Goal: Transaction & Acquisition: Purchase product/service

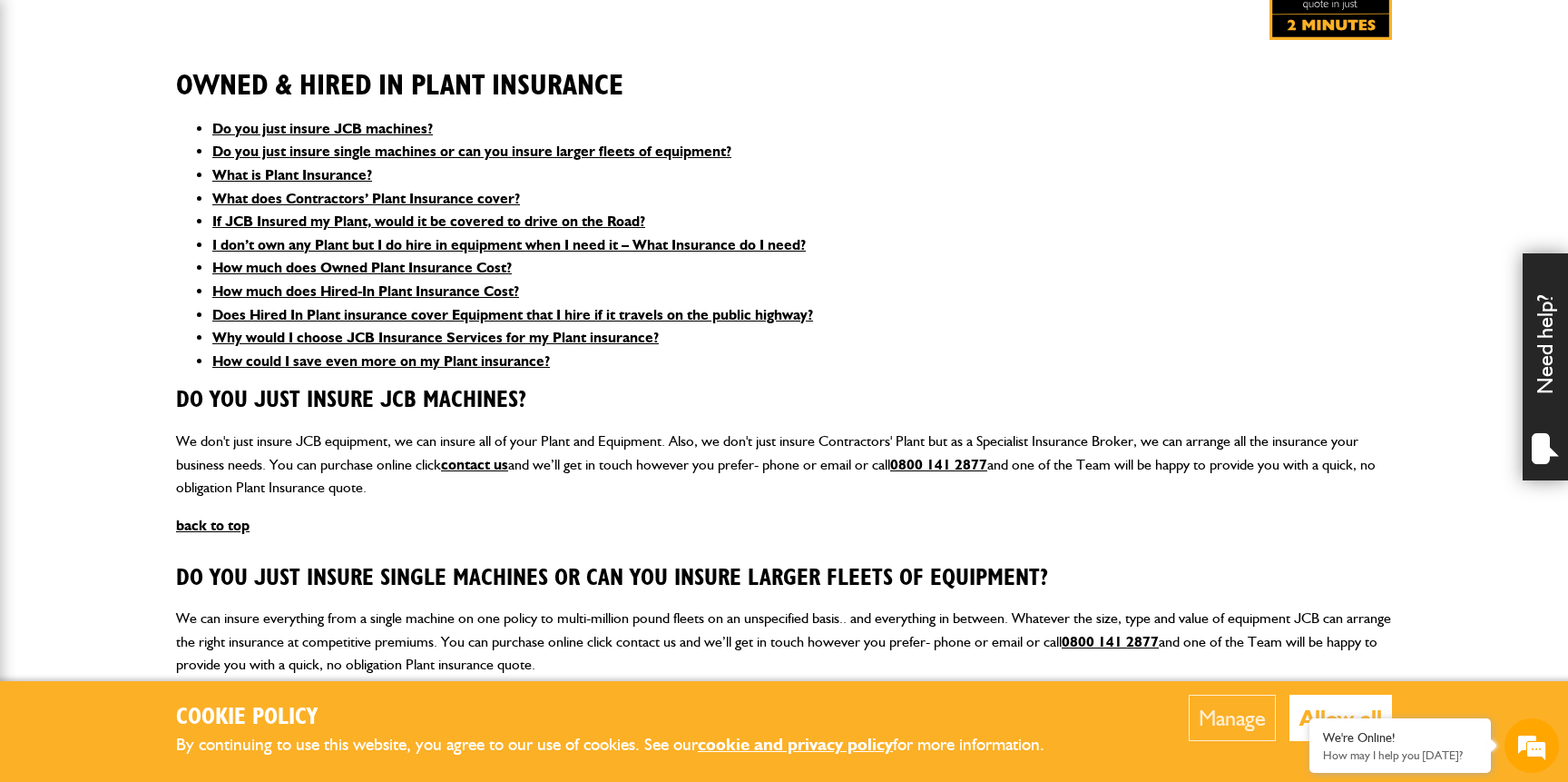
scroll to position [423, 0]
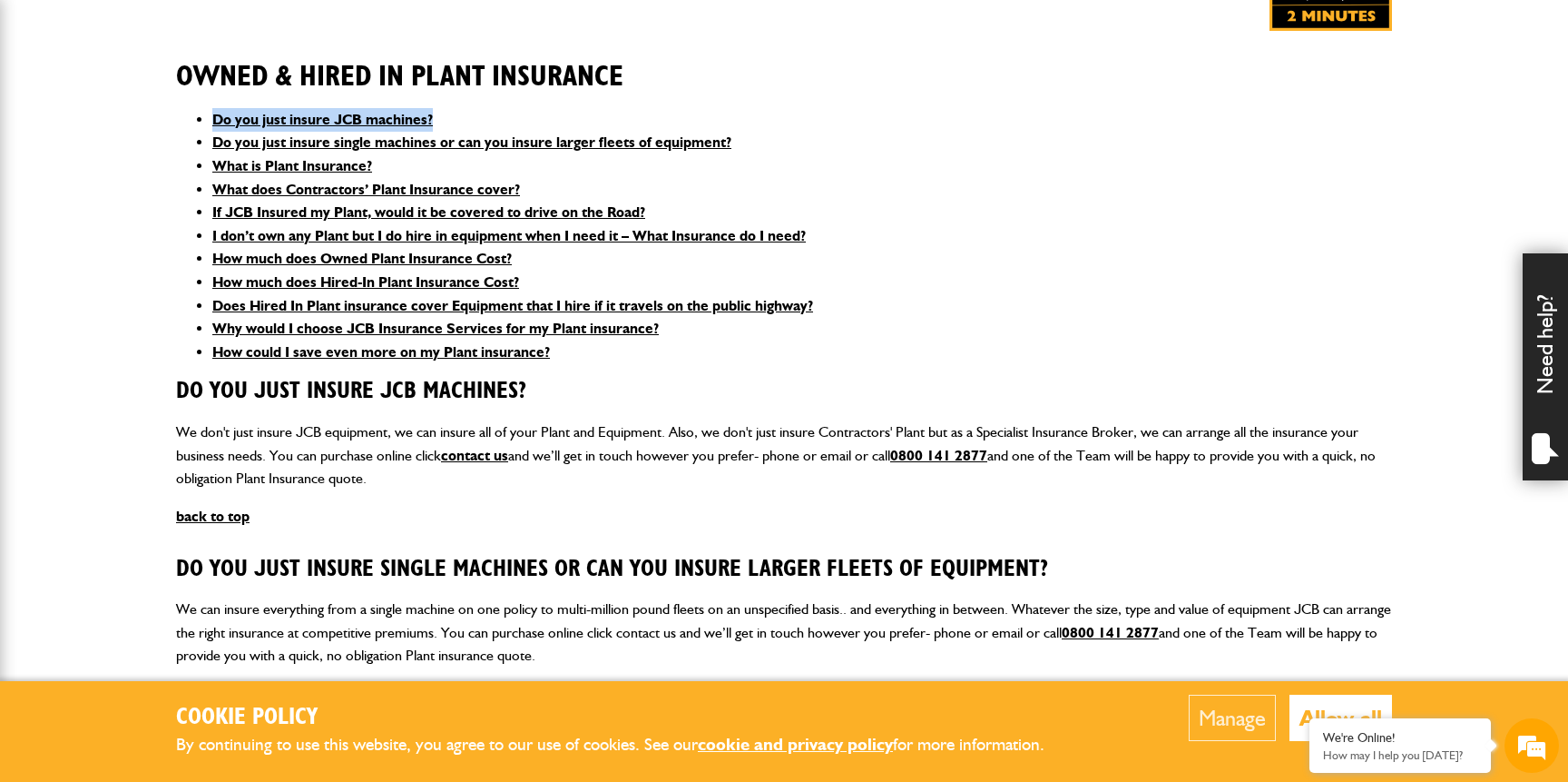
drag, startPoint x: 458, startPoint y: 121, endPoint x: 197, endPoint y: 118, distance: 261.0
click at [197, 118] on ul "Do you just insure JCB machines? Do you just insure single machines or can you …" at bounding box center [784, 236] width 1216 height 256
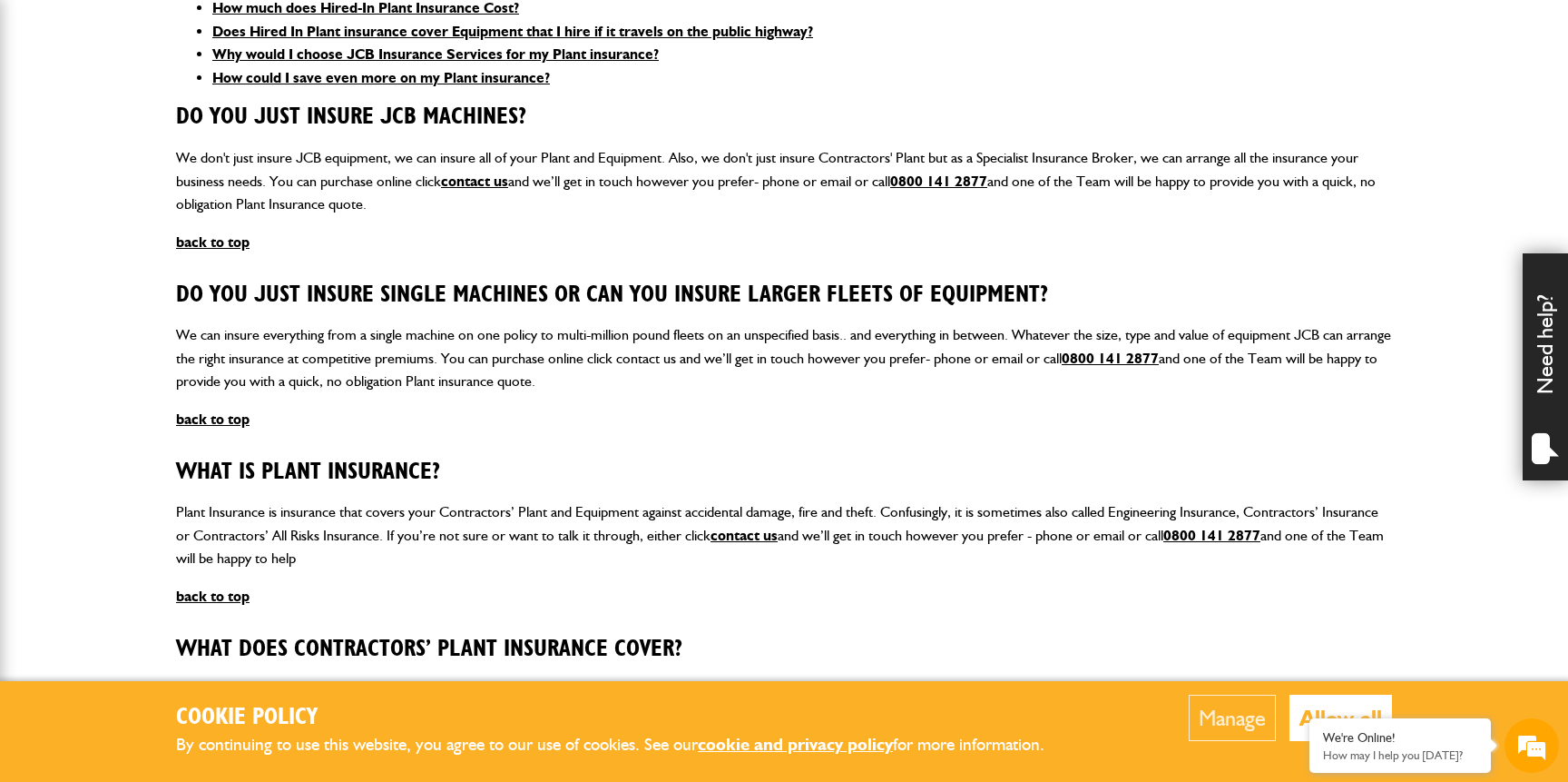
scroll to position [716, 0]
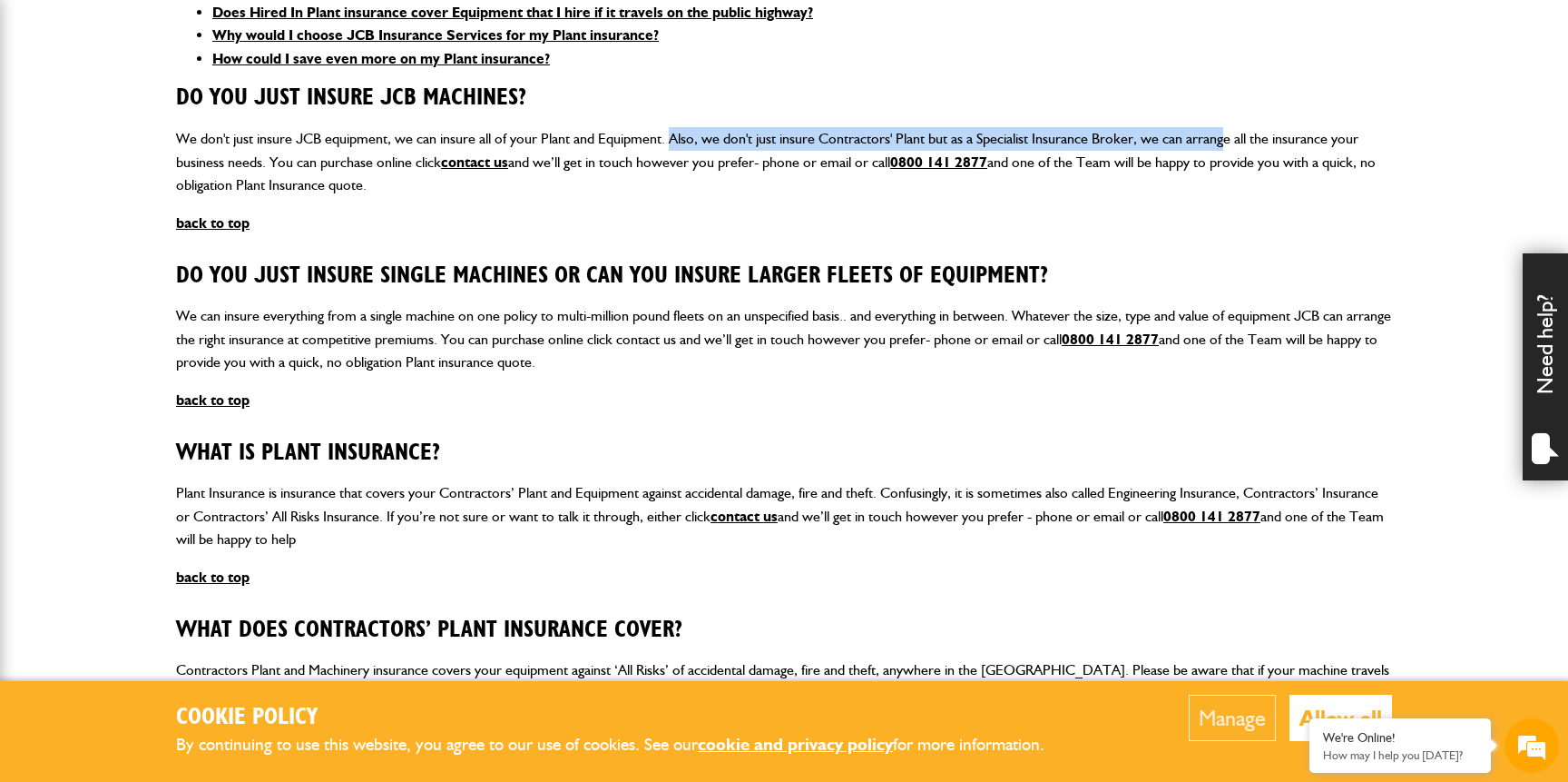
drag, startPoint x: 670, startPoint y: 142, endPoint x: 1225, endPoint y: 140, distance: 555.0
click at [1225, 140] on p "We don't just insure JCB equipment, we can insure all of your Plant and Equipme…" at bounding box center [784, 161] width 1216 height 70
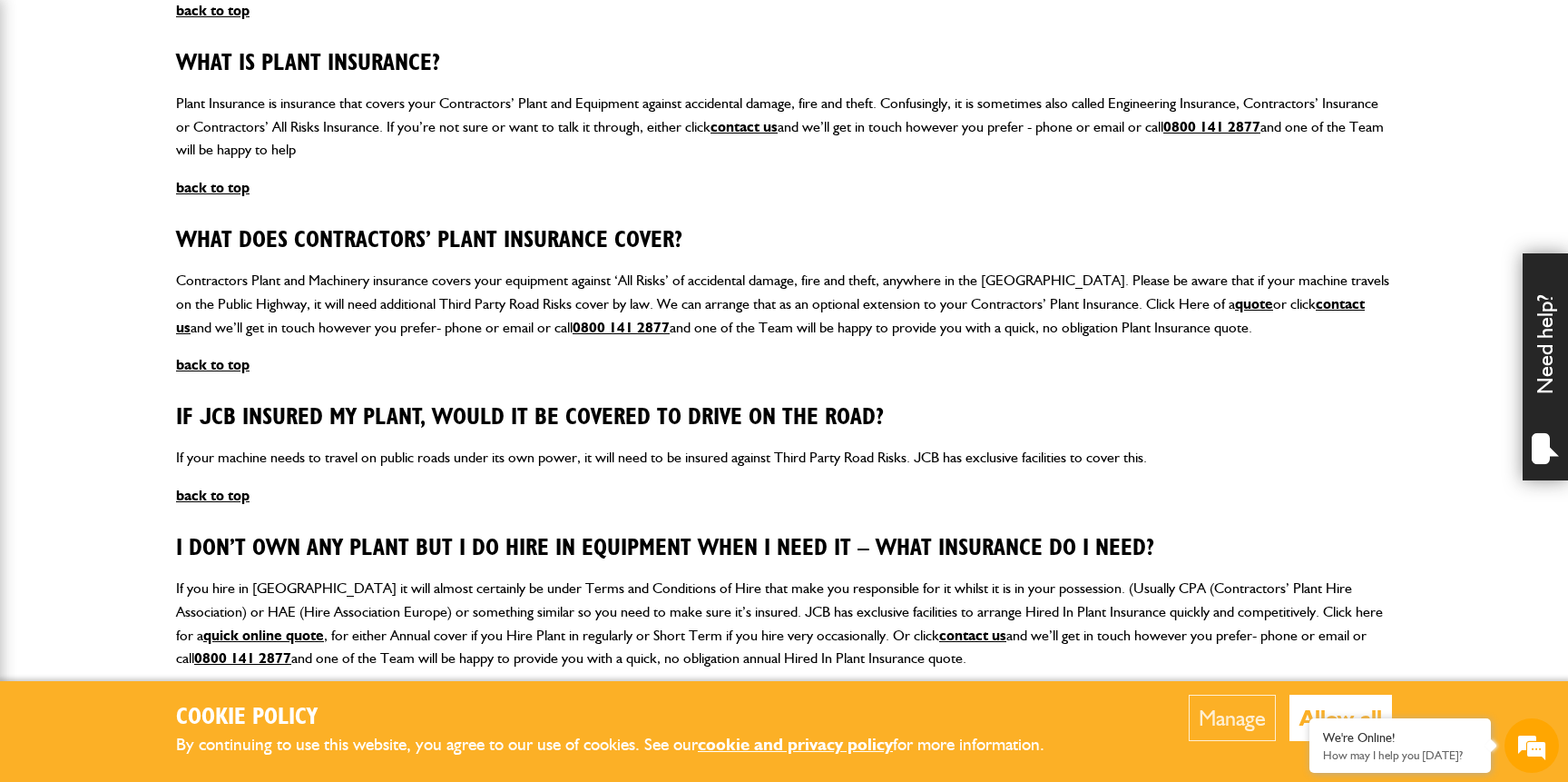
scroll to position [0, 0]
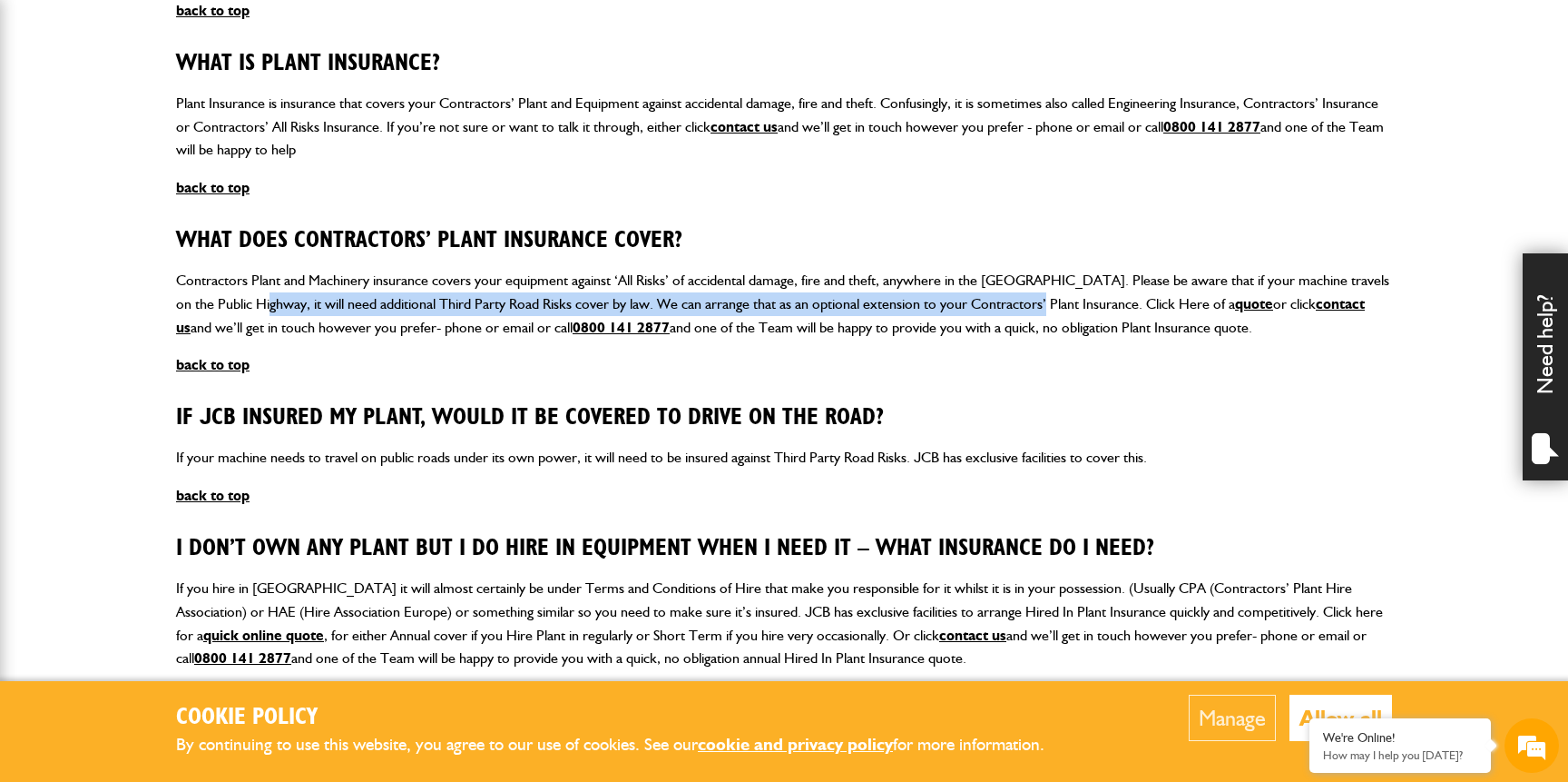
drag, startPoint x: 272, startPoint y: 294, endPoint x: 1051, endPoint y: 298, distance: 779.0
click at [1051, 298] on p "Contractors Plant and Machinery insurance covers your equipment against ‘All Ri…" at bounding box center [784, 304] width 1216 height 70
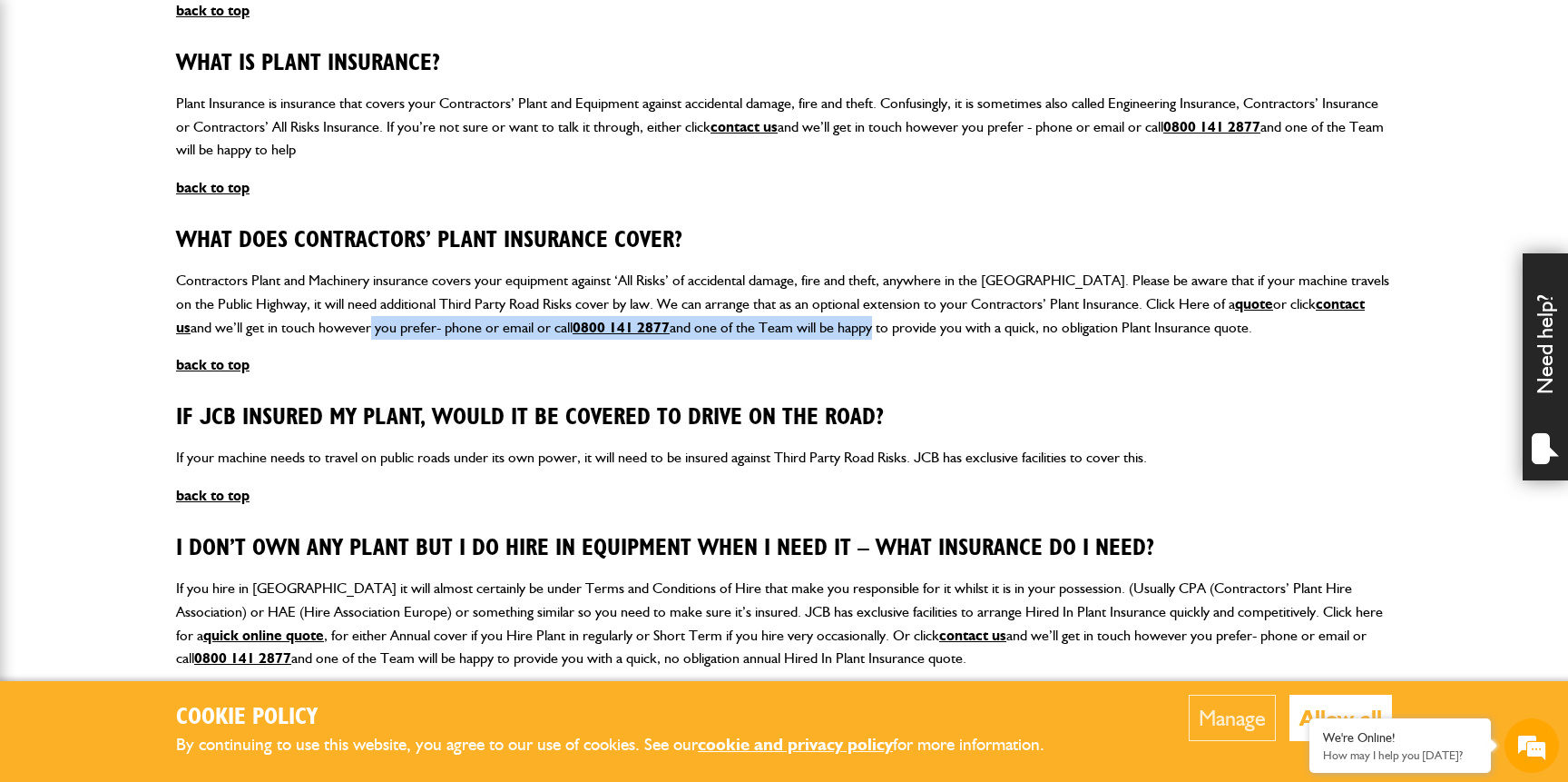
drag, startPoint x: 294, startPoint y: 320, endPoint x: 804, endPoint y: 324, distance: 510.0
click at [804, 324] on p "Contractors Plant and Machinery insurance covers your equipment against ‘All Ri…" at bounding box center [784, 304] width 1216 height 70
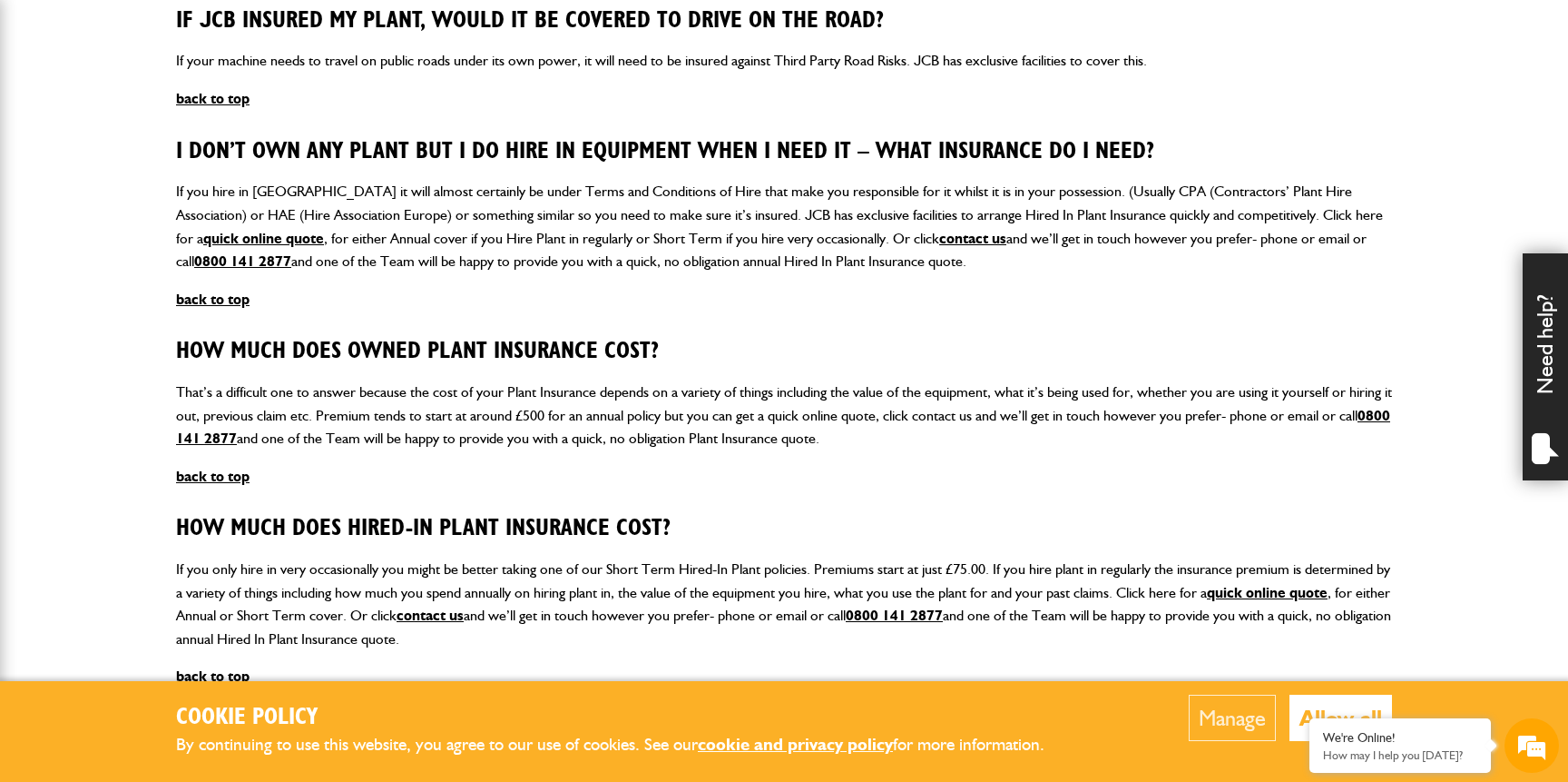
scroll to position [1535, 0]
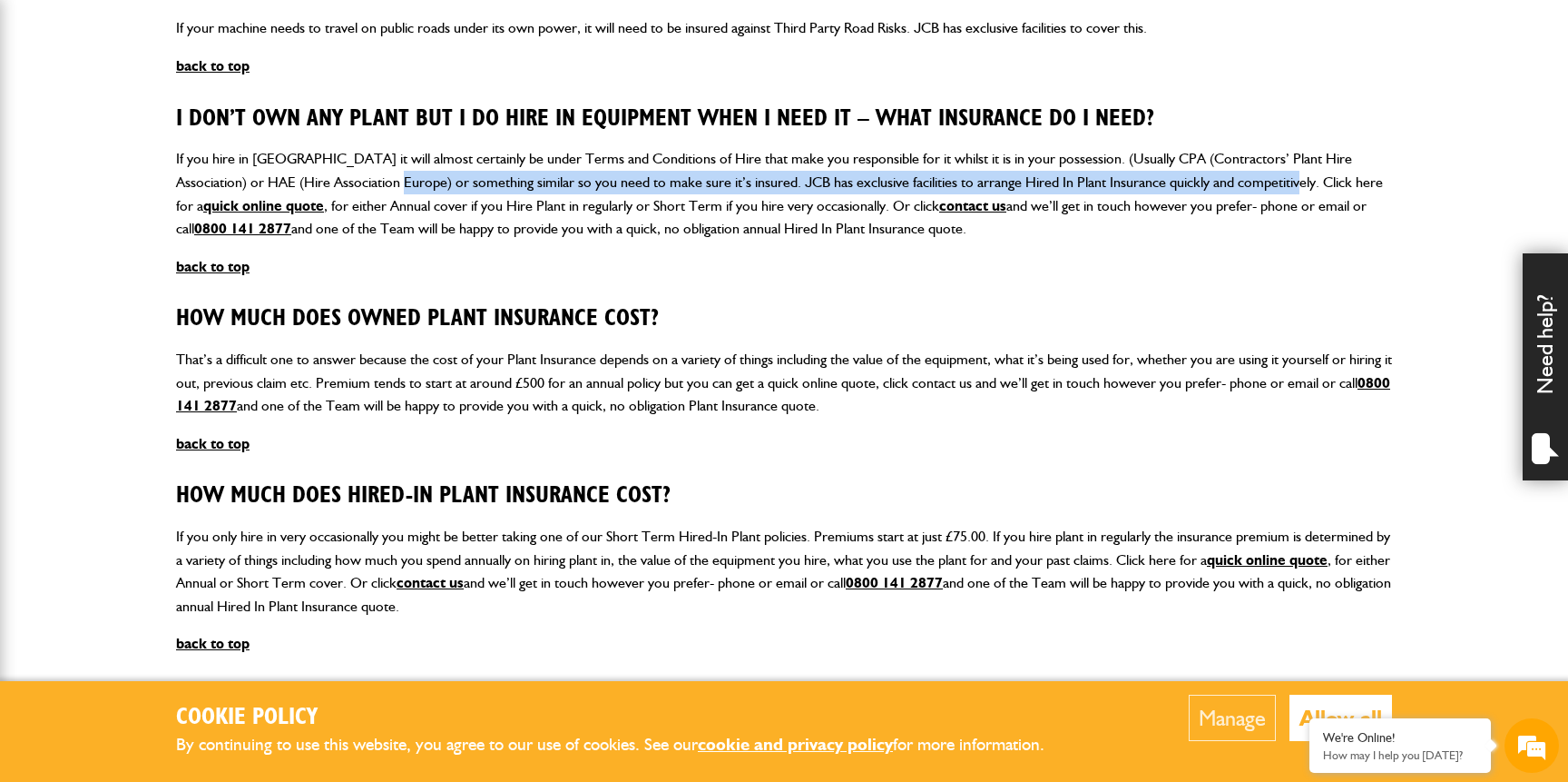
drag, startPoint x: 356, startPoint y: 187, endPoint x: 1240, endPoint y: 175, distance: 884.1
click at [1240, 175] on p "If you hire in Plant it will almost certainly be under Terms and Conditions of …" at bounding box center [784, 193] width 1216 height 93
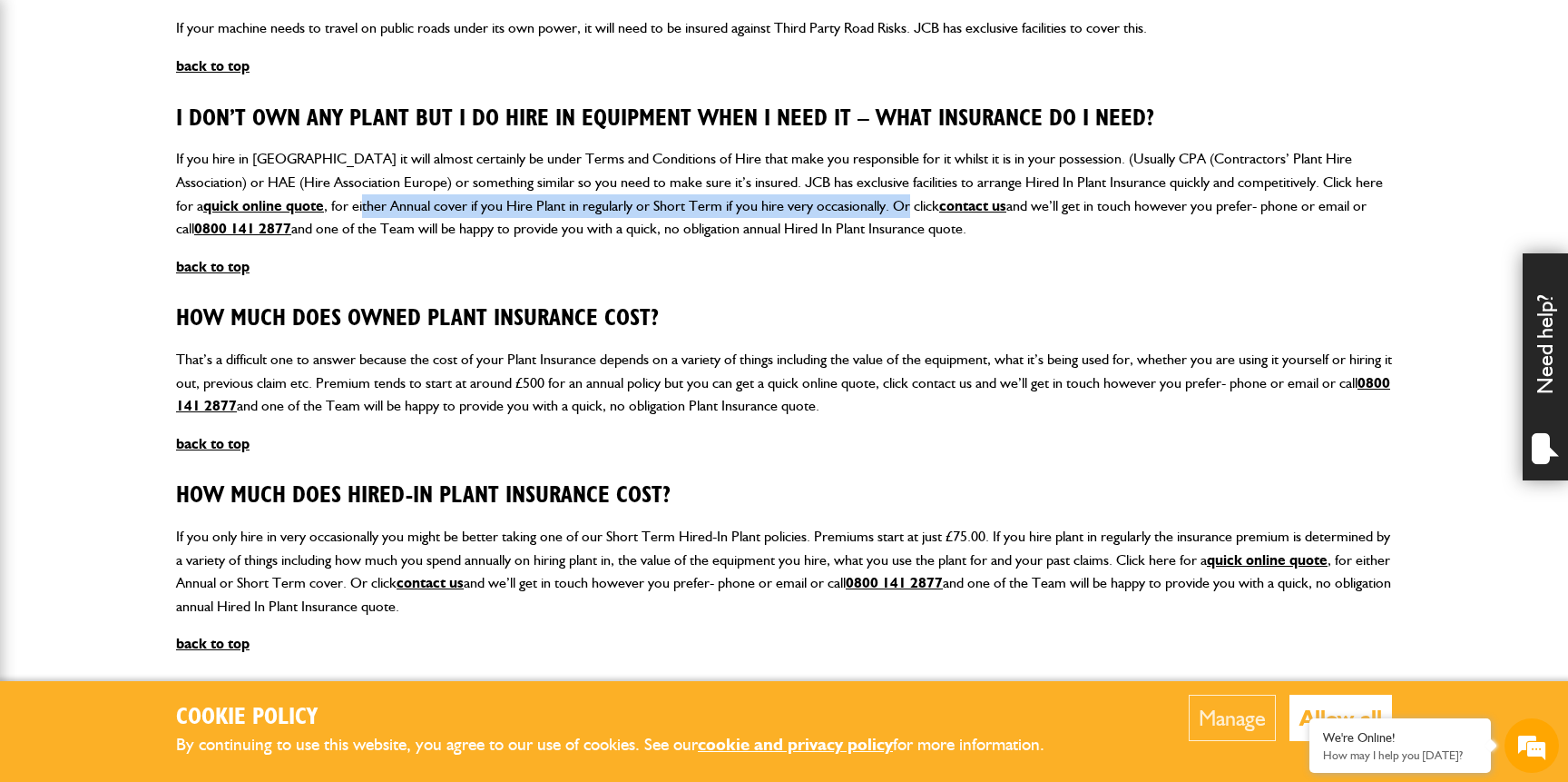
drag, startPoint x: 252, startPoint y: 202, endPoint x: 801, endPoint y: 199, distance: 549.0
click at [801, 199] on p "If you hire in Plant it will almost certainly be under Terms and Conditions of …" at bounding box center [784, 193] width 1216 height 93
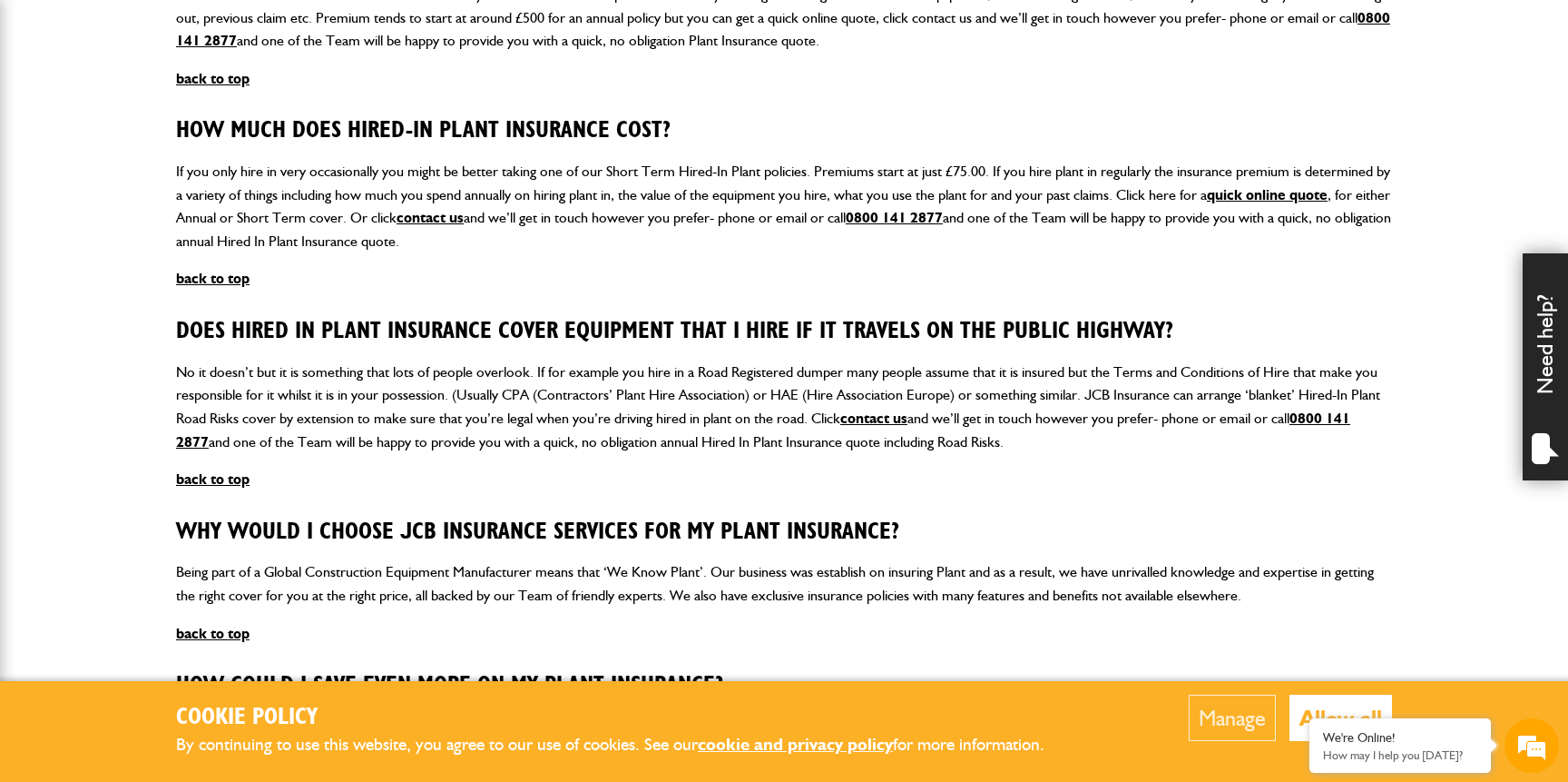
scroll to position [1894, 0]
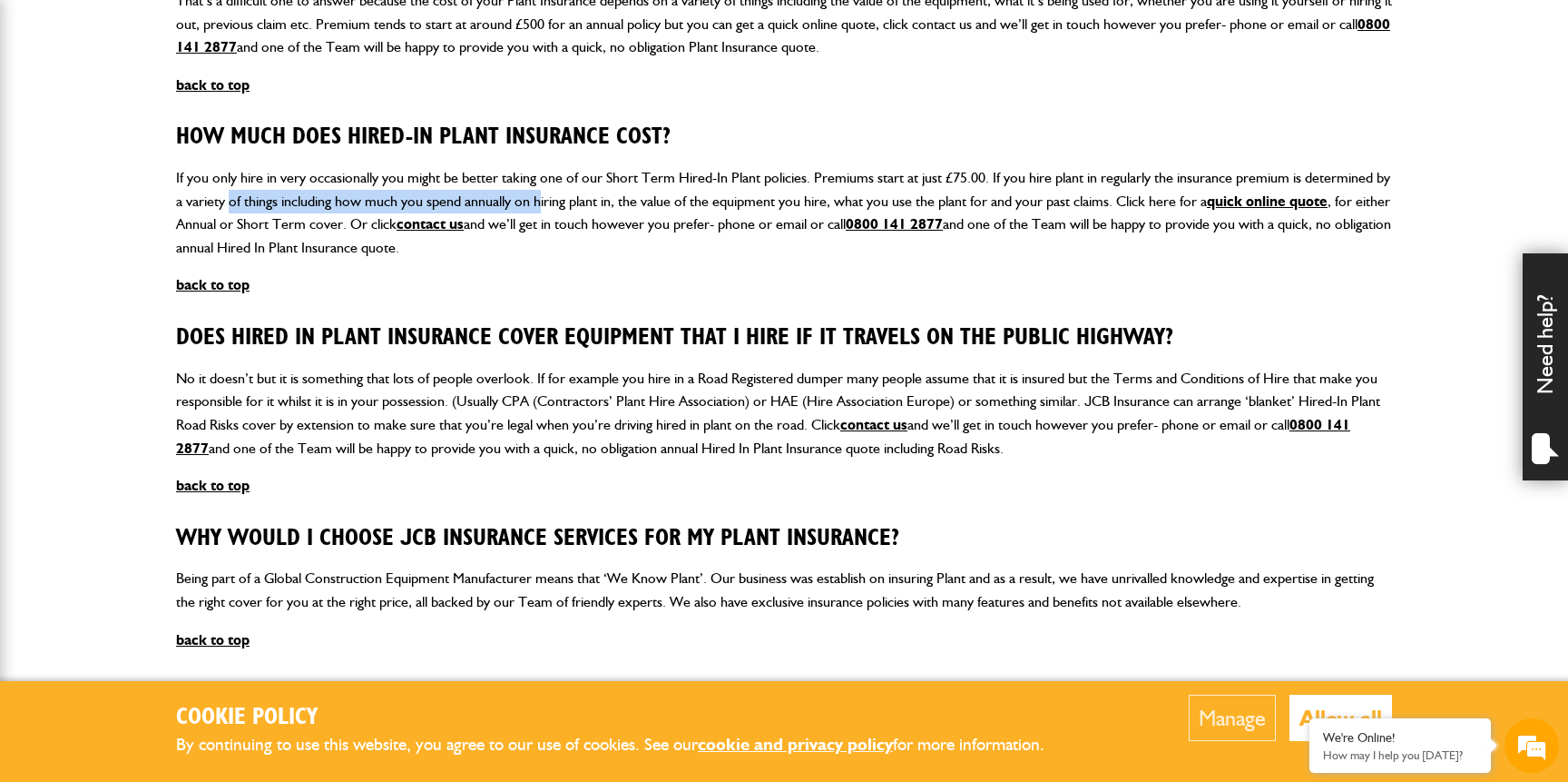
drag, startPoint x: 560, startPoint y: 213, endPoint x: 249, endPoint y: 196, distance: 311.5
click at [249, 196] on p "If you only hire in very occasionally you might be better taking one of our Sho…" at bounding box center [784, 213] width 1216 height 93
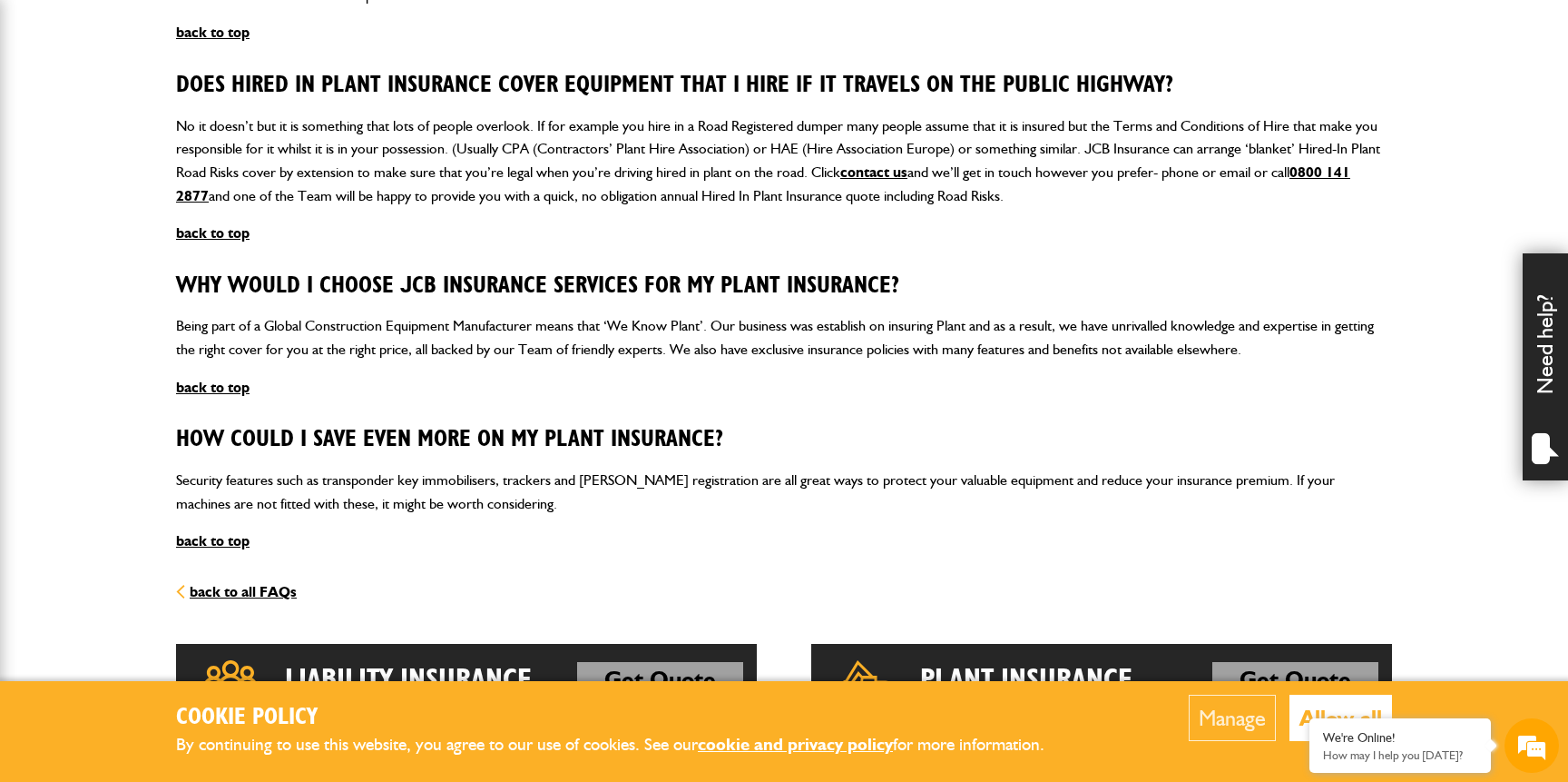
scroll to position [2146, 0]
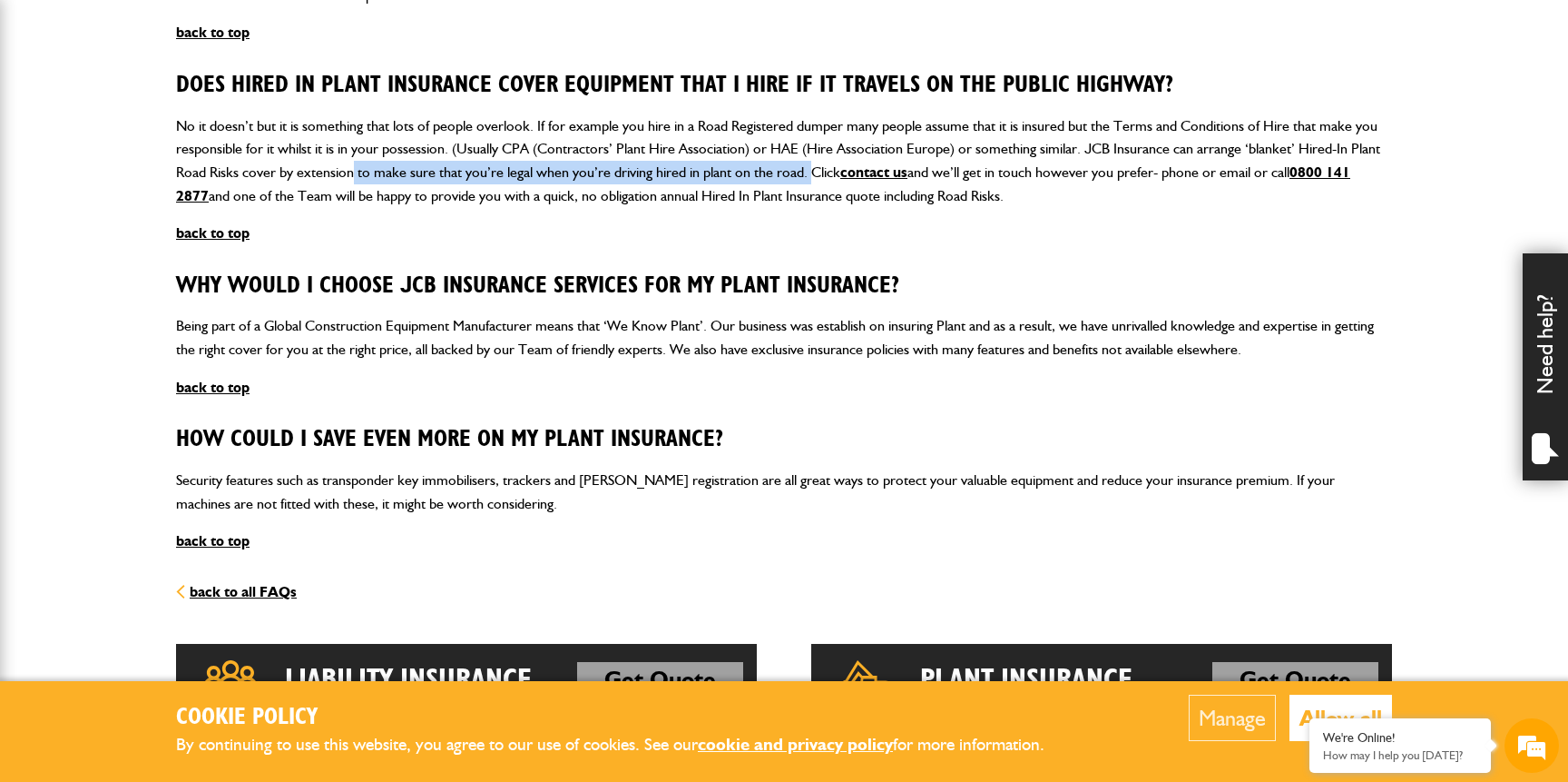
drag, startPoint x: 810, startPoint y: 178, endPoint x: 353, endPoint y: 177, distance: 457.0
click at [353, 177] on p "No it doesn’t but it is something that lots of people overlook. If for example …" at bounding box center [784, 160] width 1216 height 93
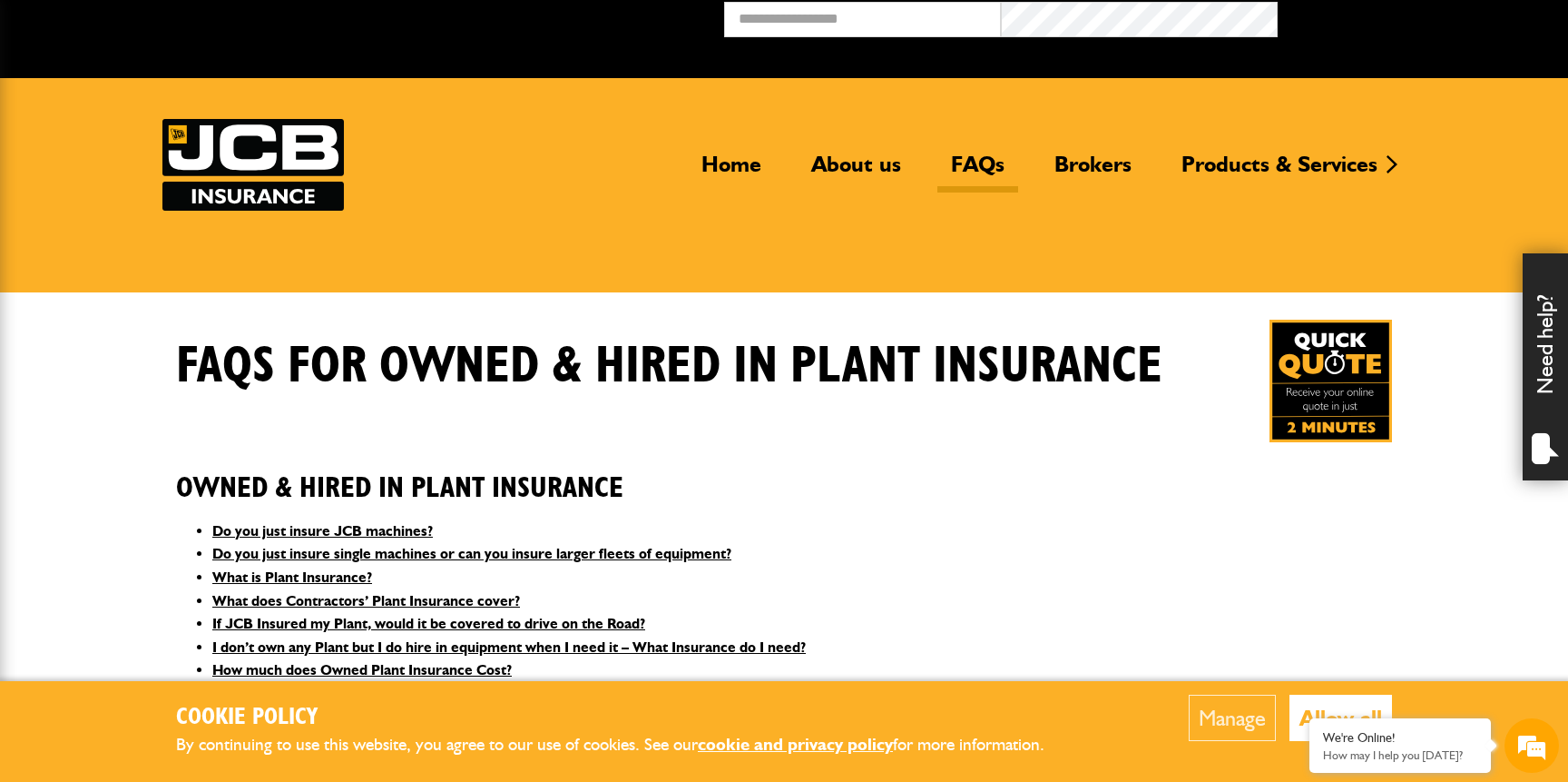
scroll to position [0, 0]
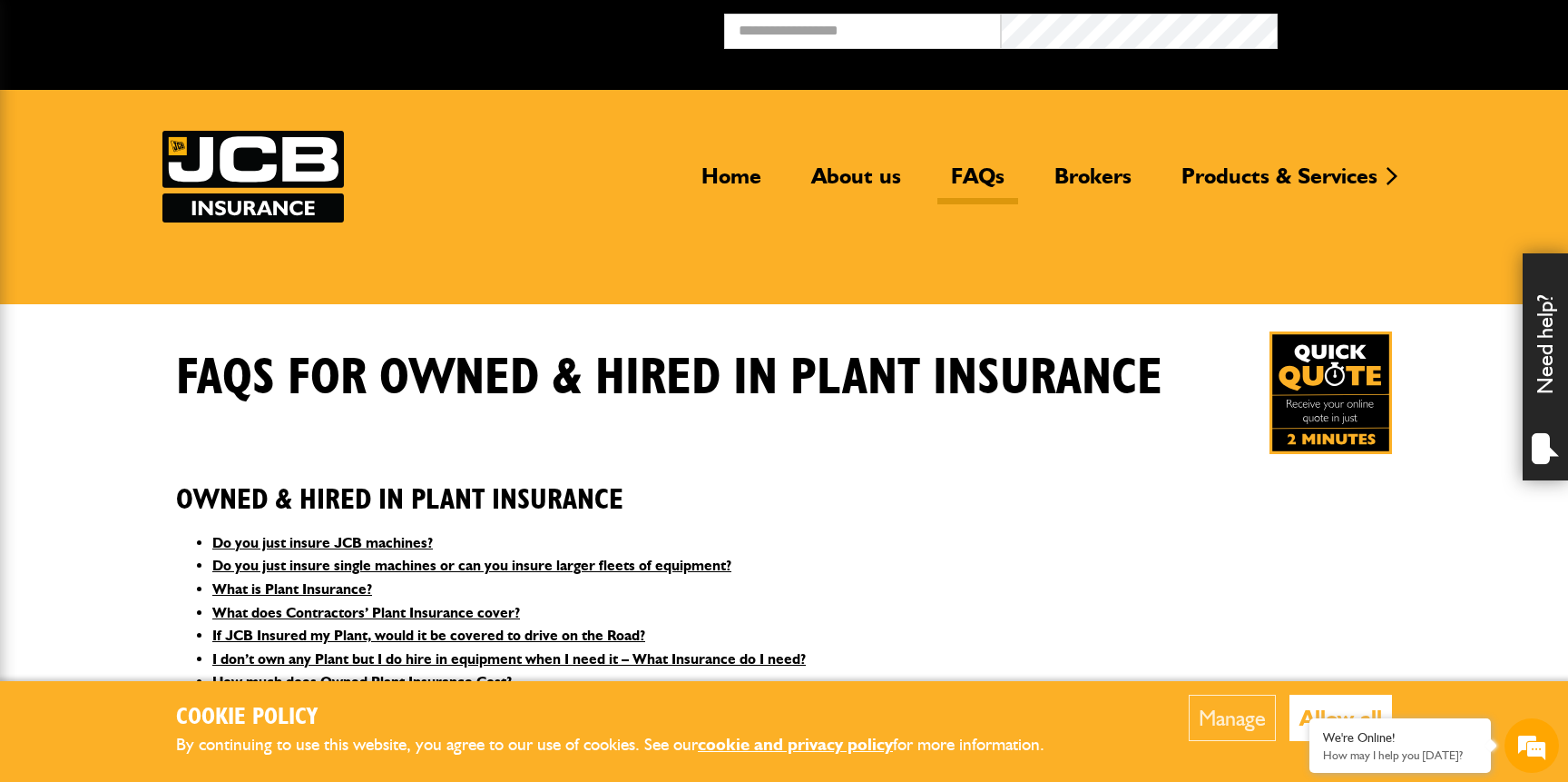
drag, startPoint x: 123, startPoint y: 136, endPoint x: 428, endPoint y: 255, distance: 327.4
click at [428, 255] on header "Home About us FAQs Brokers Products & Services Construction insurance Car and c…" at bounding box center [784, 197] width 1568 height 215
drag, startPoint x: 500, startPoint y: 496, endPoint x: 251, endPoint y: 499, distance: 249.0
click at [251, 499] on h2 "Owned & Hired In Plant Insurance" at bounding box center [784, 486] width 1216 height 62
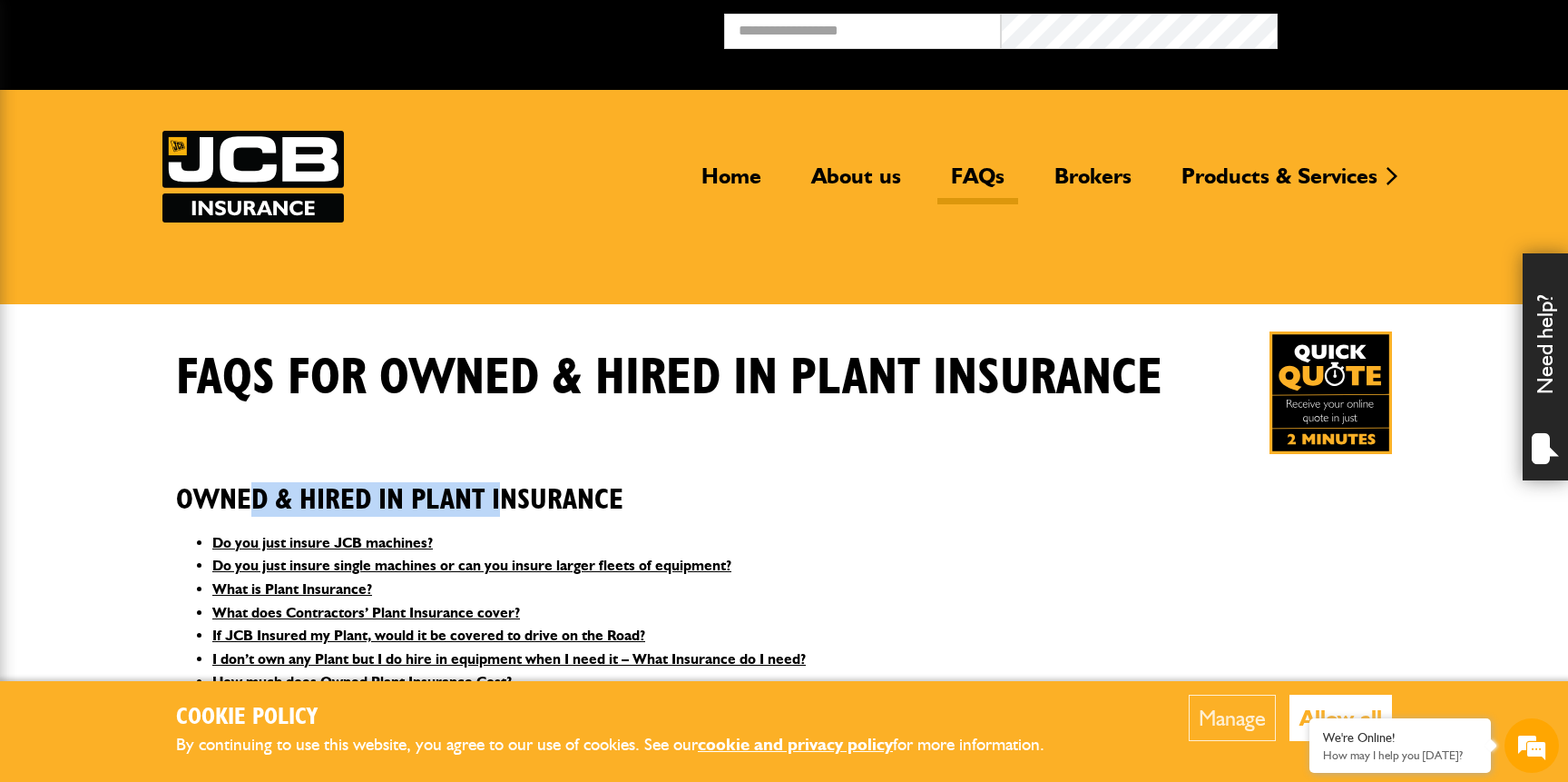
drag, startPoint x: 251, startPoint y: 499, endPoint x: 499, endPoint y: 495, distance: 248.0
click at [499, 495] on h2 "Owned & Hired In Plant Insurance" at bounding box center [784, 486] width 1216 height 62
drag, startPoint x: 499, startPoint y: 495, endPoint x: 251, endPoint y: 505, distance: 248.2
click at [251, 505] on h2 "Owned & Hired In Plant Insurance" at bounding box center [784, 486] width 1216 height 62
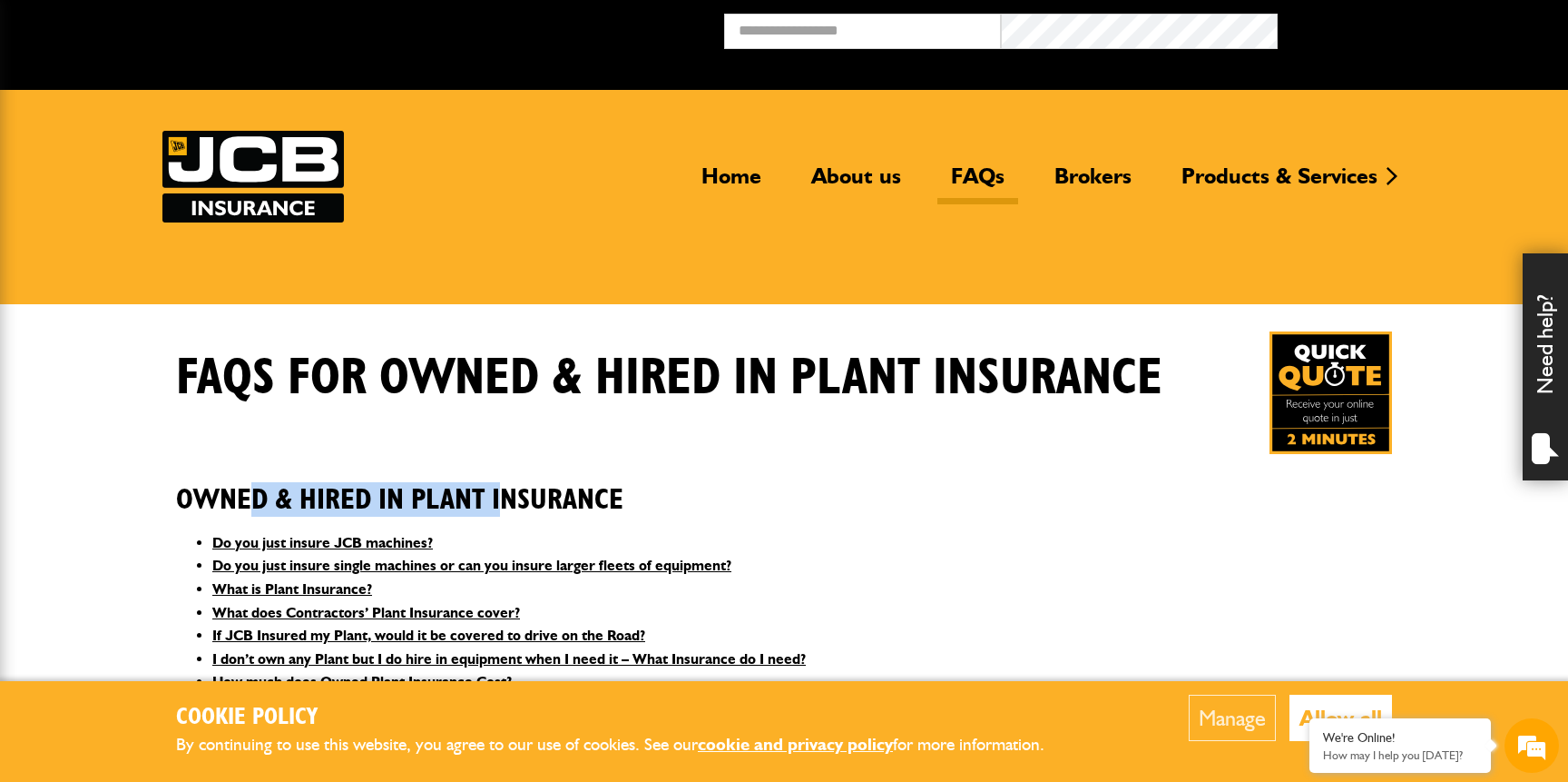
click at [251, 505] on h2 "Owned & Hired In Plant Insurance" at bounding box center [784, 486] width 1216 height 62
drag, startPoint x: 251, startPoint y: 505, endPoint x: 500, endPoint y: 509, distance: 249.0
click at [500, 509] on h2 "Owned & Hired In Plant Insurance" at bounding box center [784, 486] width 1216 height 62
drag, startPoint x: 500, startPoint y: 509, endPoint x: 201, endPoint y: 505, distance: 299.0
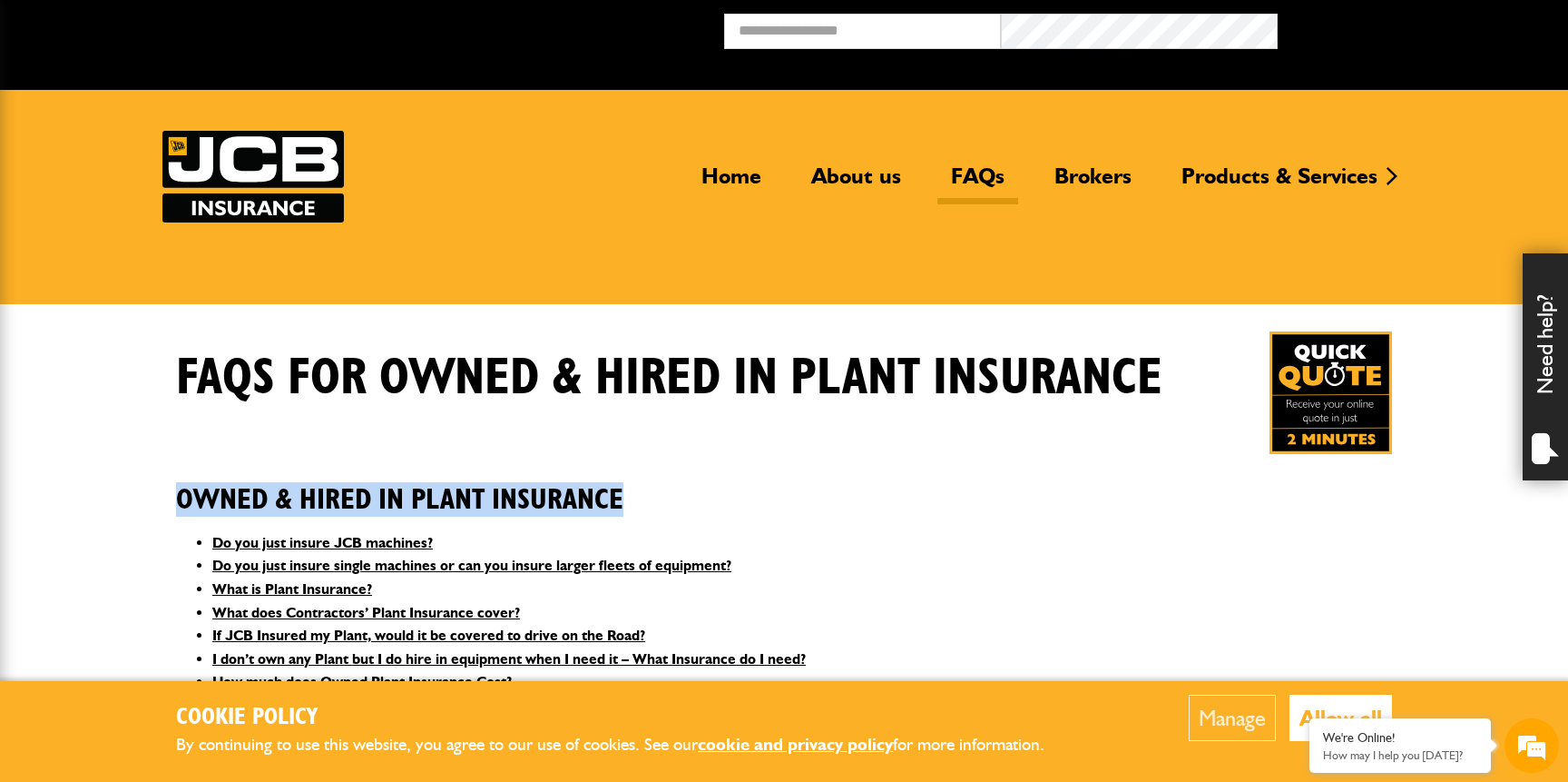
click at [193, 505] on h2 "Owned & Hired In Plant Insurance" at bounding box center [784, 486] width 1216 height 62
click at [202, 505] on h2 "Owned & Hired In Plant Insurance" at bounding box center [784, 486] width 1216 height 62
drag, startPoint x: 246, startPoint y: 495, endPoint x: 500, endPoint y: 494, distance: 254.0
click at [500, 494] on h2 "Owned & Hired In Plant Insurance" at bounding box center [784, 486] width 1216 height 62
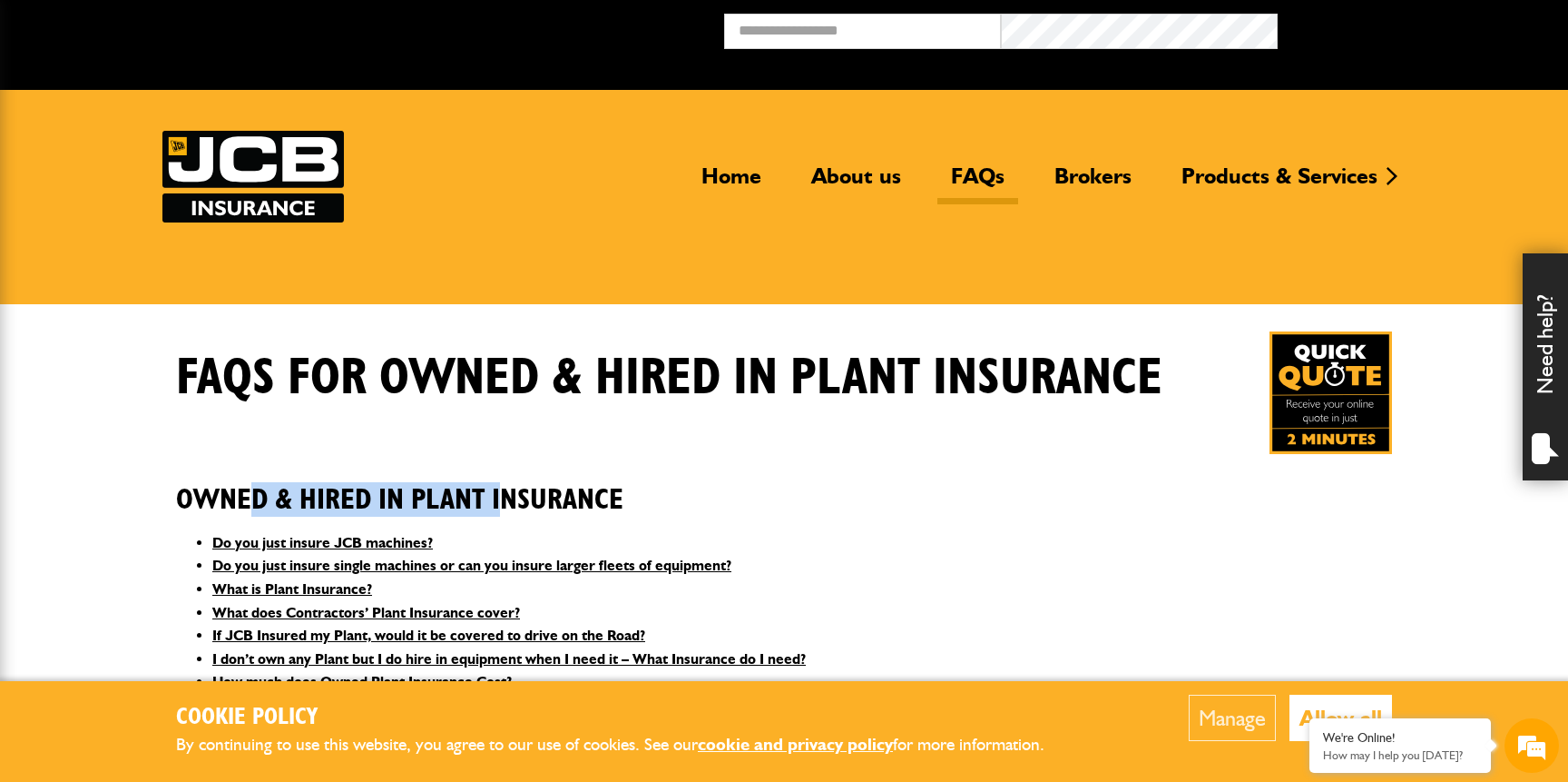
drag, startPoint x: 500, startPoint y: 494, endPoint x: 253, endPoint y: 504, distance: 247.2
click at [253, 504] on h2 "Owned & Hired In Plant Insurance" at bounding box center [784, 486] width 1216 height 62
drag, startPoint x: 253, startPoint y: 504, endPoint x: 516, endPoint y: 502, distance: 263.0
click at [516, 502] on h2 "Owned & Hired In Plant Insurance" at bounding box center [784, 486] width 1216 height 62
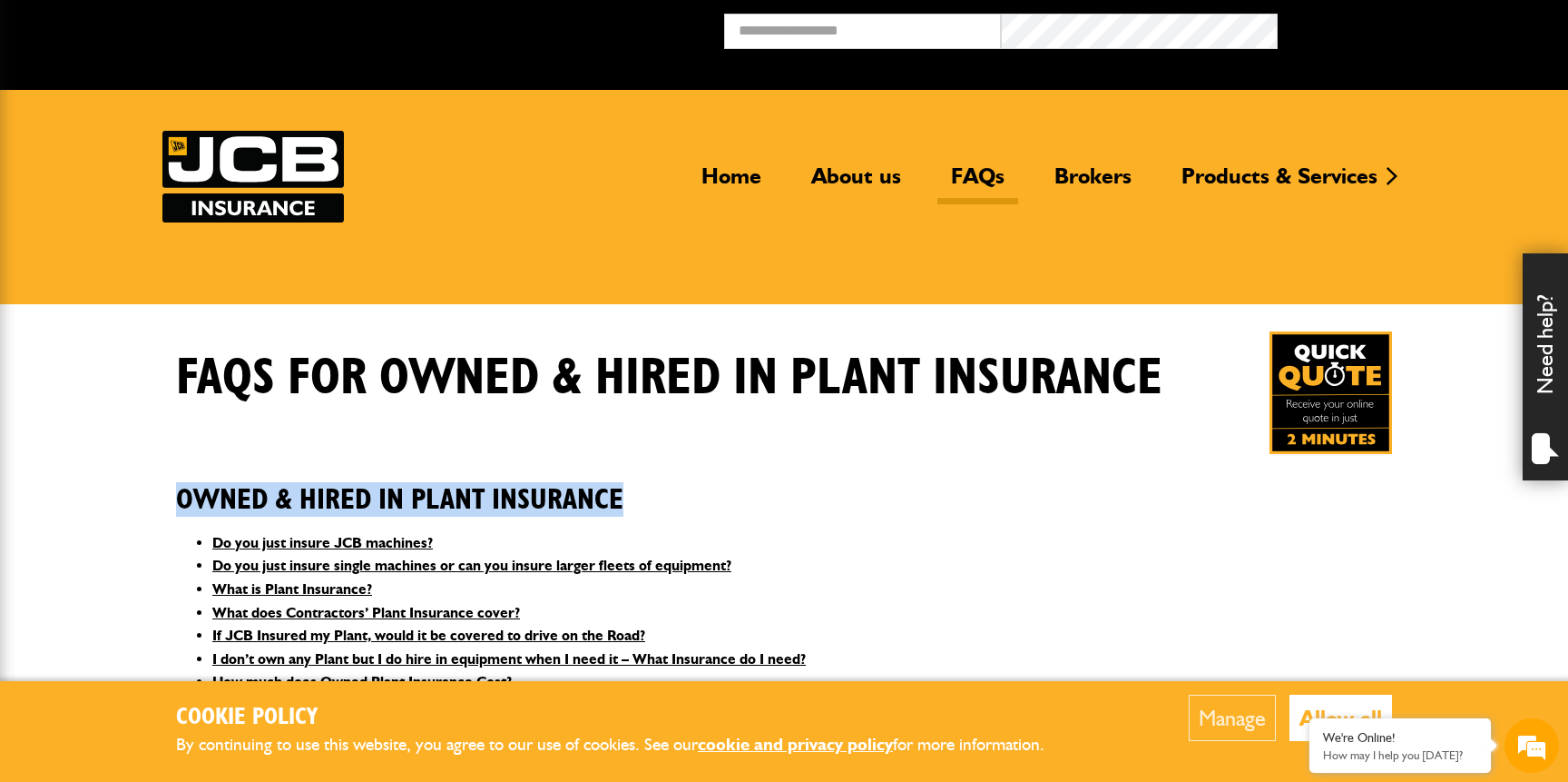
click at [516, 502] on h2 "Owned & Hired In Plant Insurance" at bounding box center [784, 486] width 1216 height 62
drag, startPoint x: 516, startPoint y: 502, endPoint x: 239, endPoint y: 501, distance: 277.0
click at [239, 501] on h2 "Owned & Hired In Plant Insurance" at bounding box center [784, 486] width 1216 height 62
drag, startPoint x: 239, startPoint y: 501, endPoint x: 519, endPoint y: 493, distance: 280.1
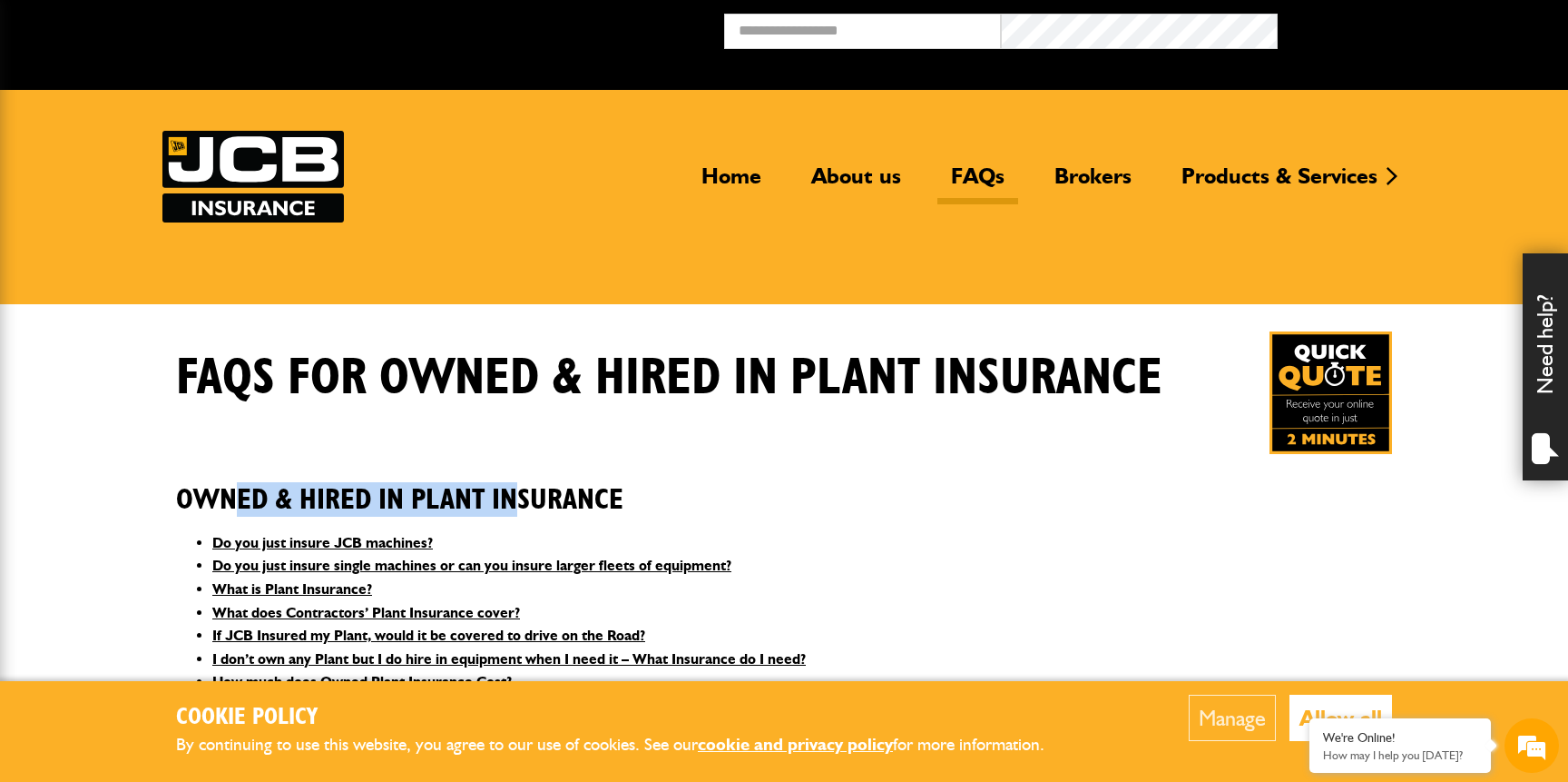
click at [519, 493] on h2 "Owned & Hired In Plant Insurance" at bounding box center [784, 486] width 1216 height 62
drag, startPoint x: 519, startPoint y: 493, endPoint x: 237, endPoint y: 501, distance: 282.1
click at [237, 501] on h2 "Owned & Hired In Plant Insurance" at bounding box center [784, 486] width 1216 height 62
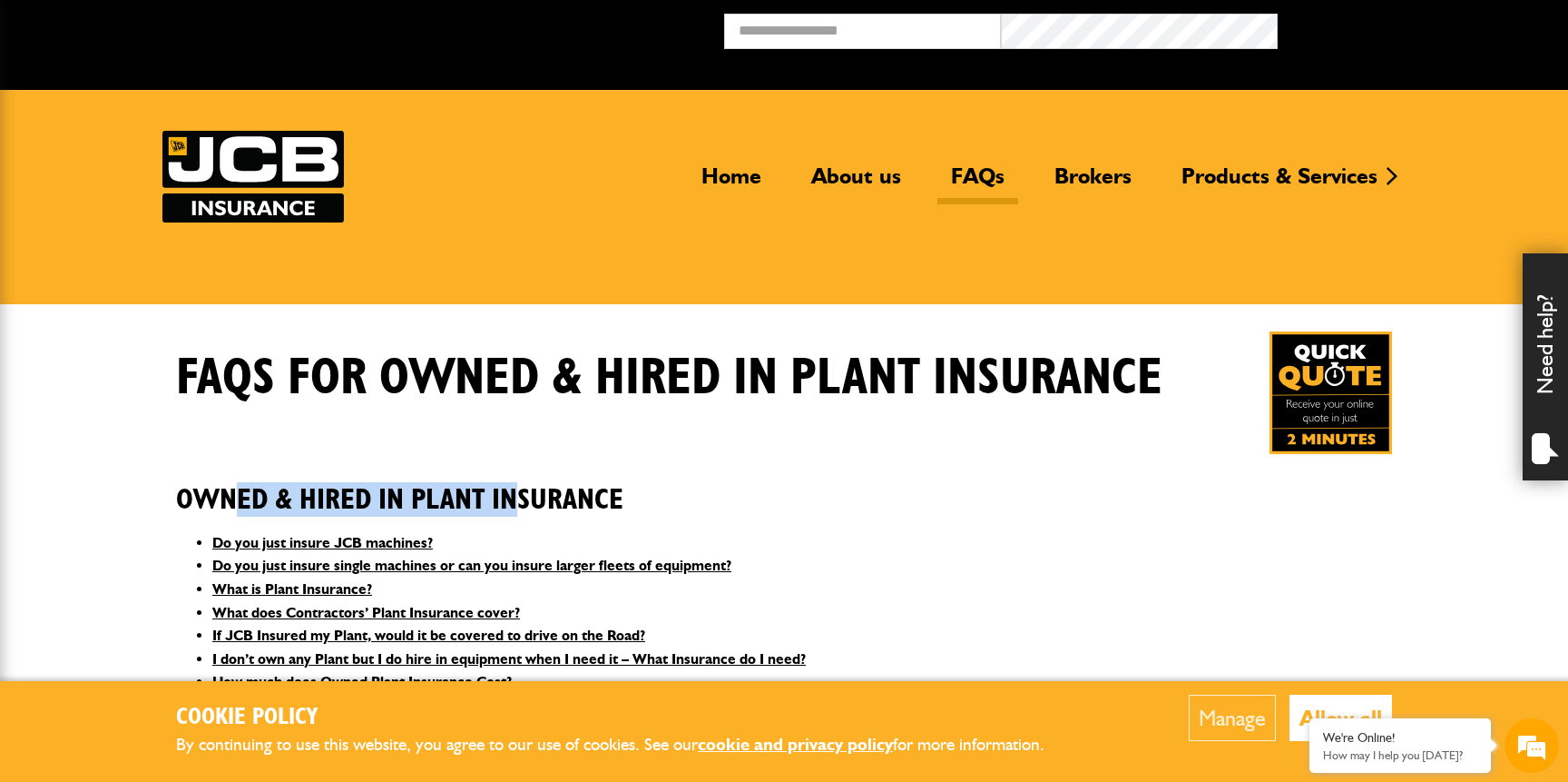
drag, startPoint x: 237, startPoint y: 501, endPoint x: 517, endPoint y: 511, distance: 280.2
click at [517, 511] on h2 "Owned & Hired In Plant Insurance" at bounding box center [784, 486] width 1216 height 62
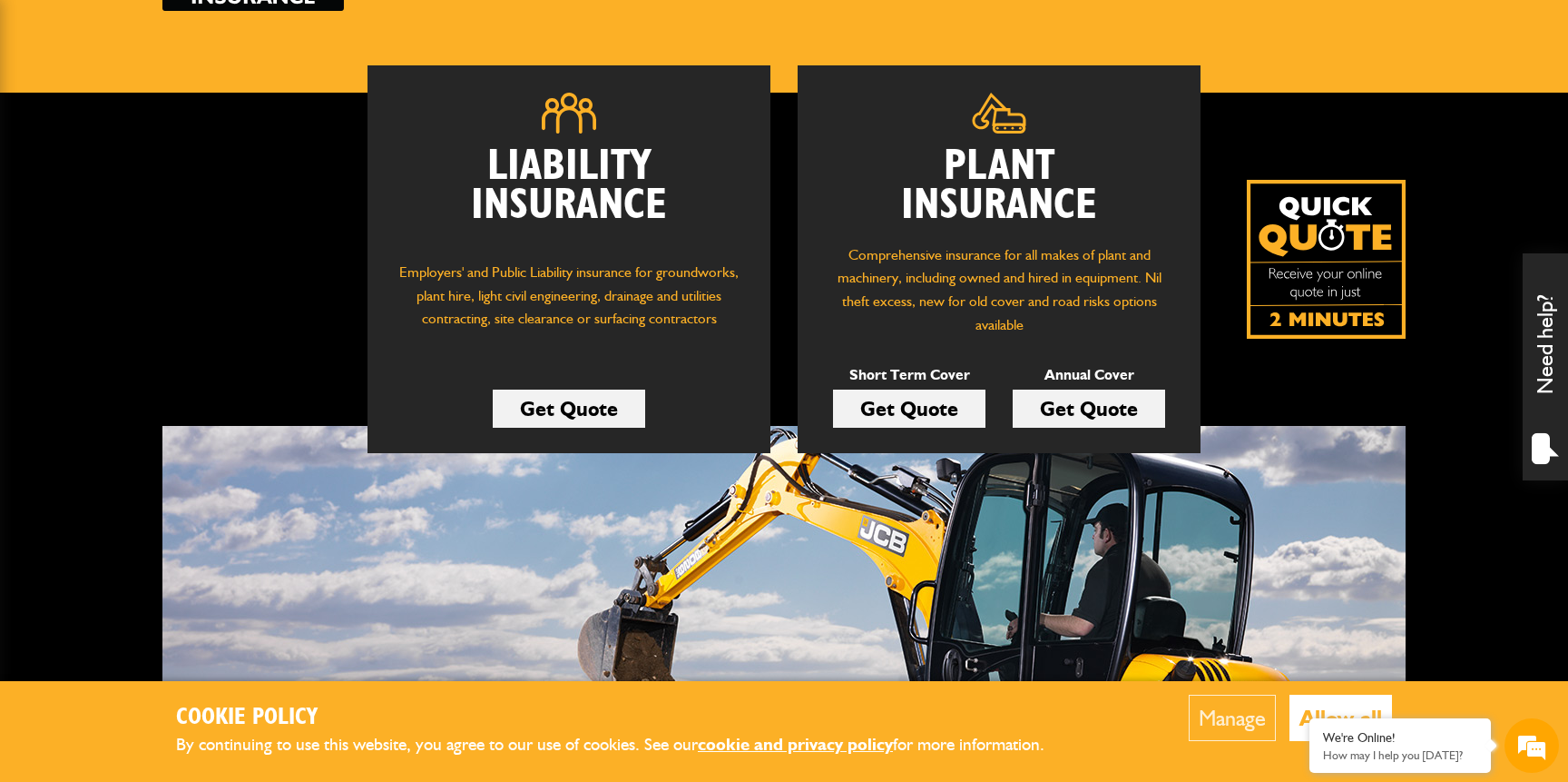
scroll to position [241, 0]
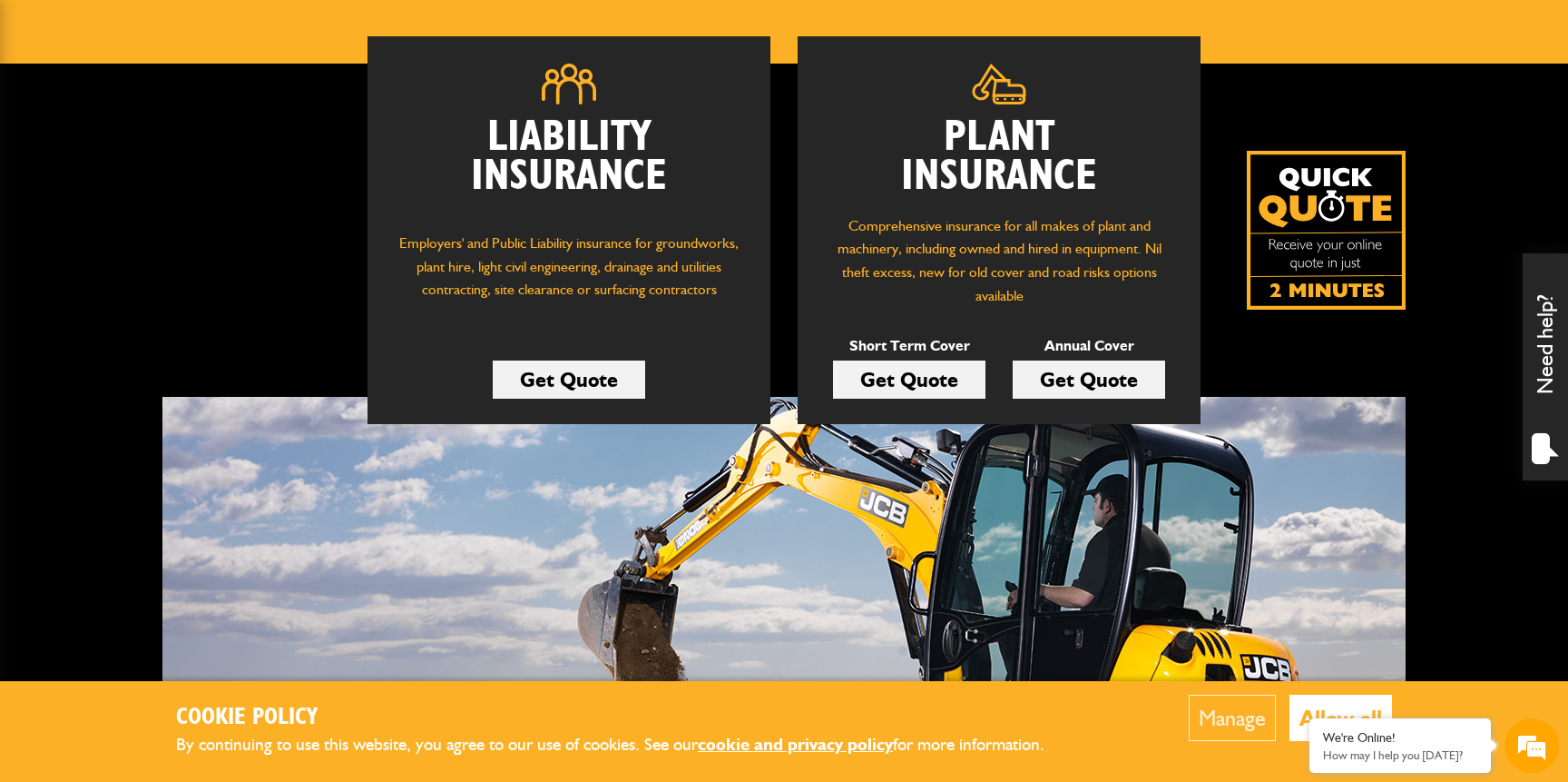
click at [930, 378] on link "Get Quote" at bounding box center [909, 379] width 153 height 38
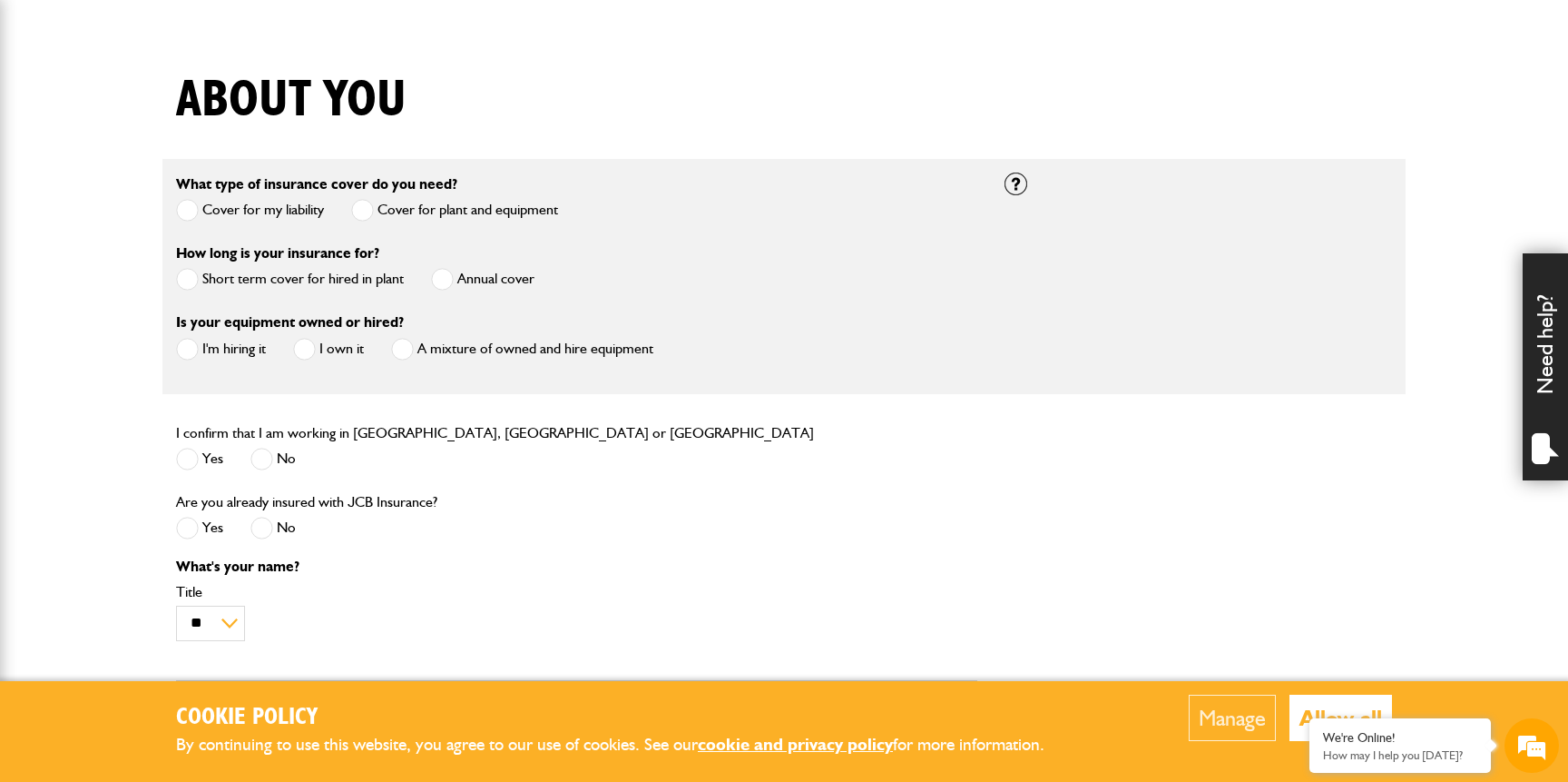
scroll to position [411, 0]
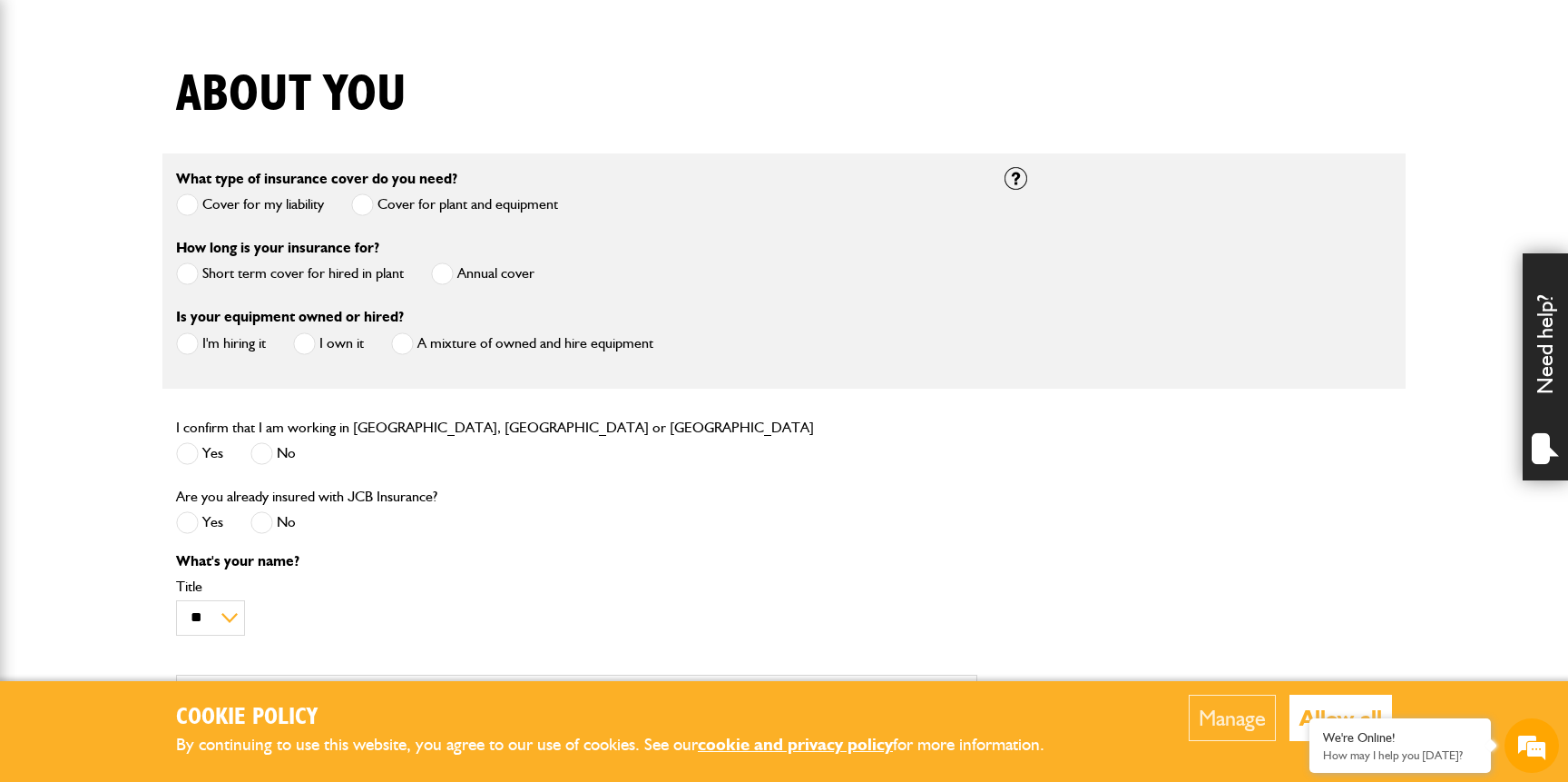
click at [183, 272] on span at bounding box center [186, 273] width 22 height 22
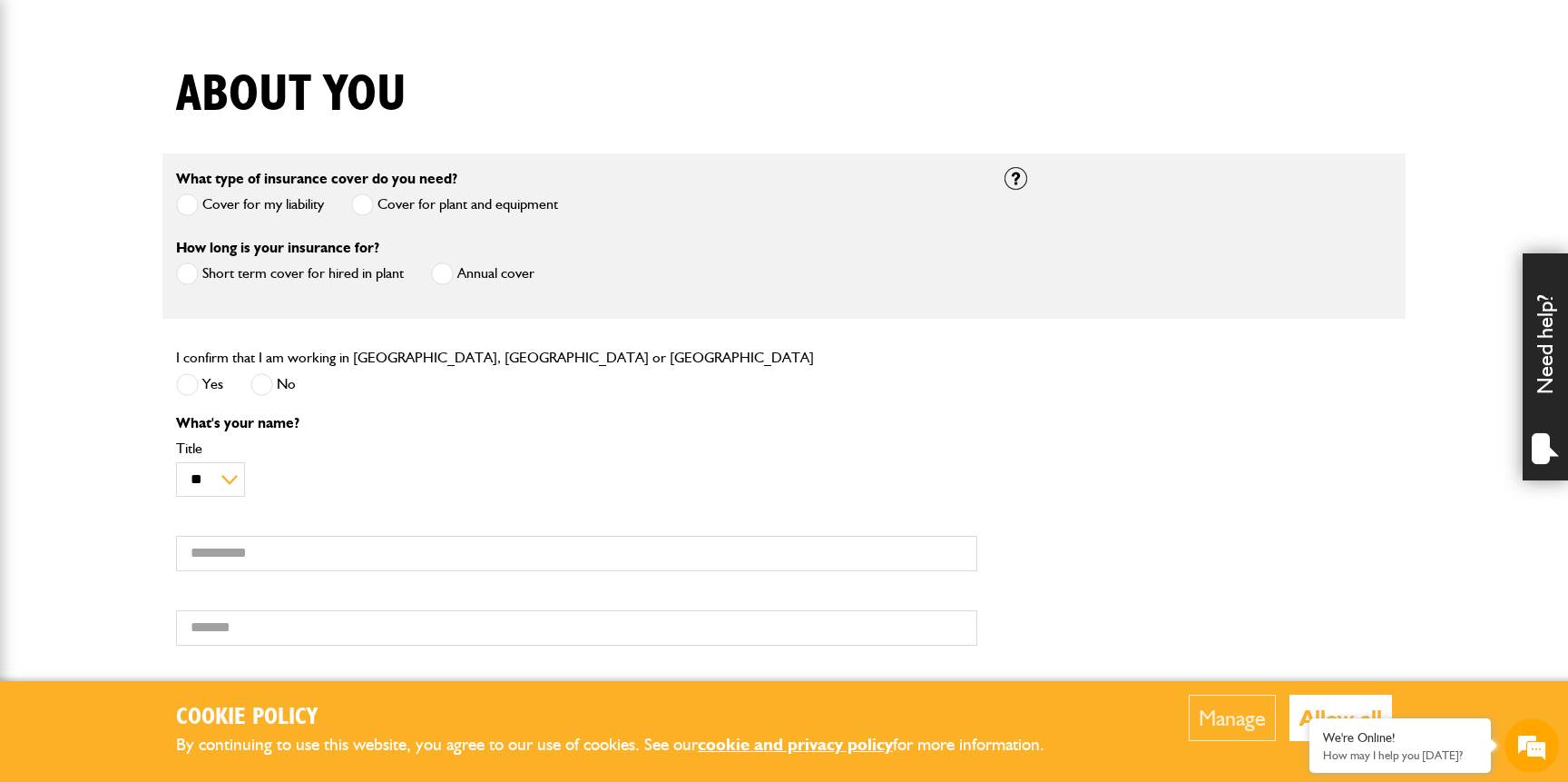
click at [265, 386] on span at bounding box center [261, 384] width 22 height 22
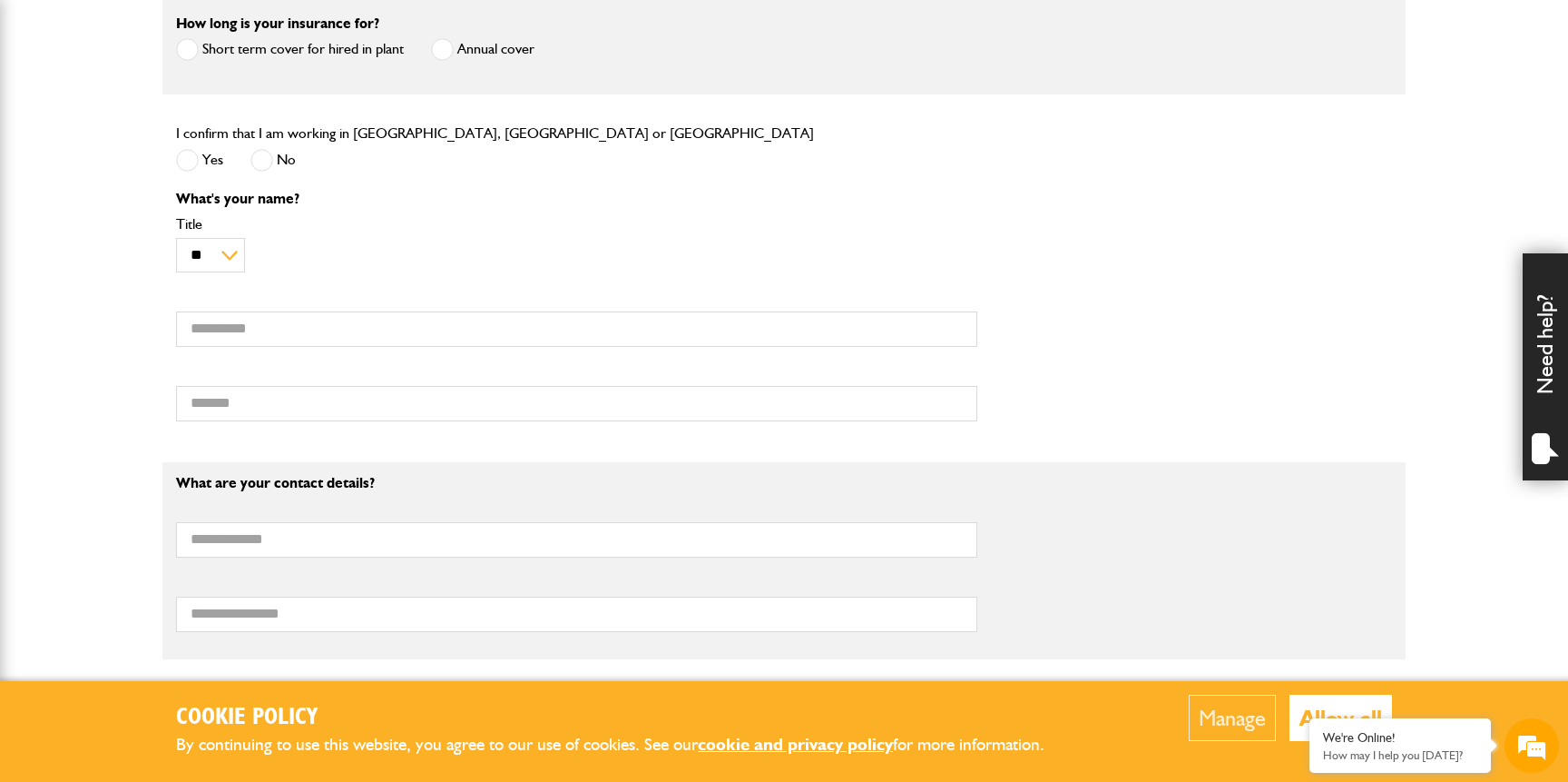
scroll to position [681, 0]
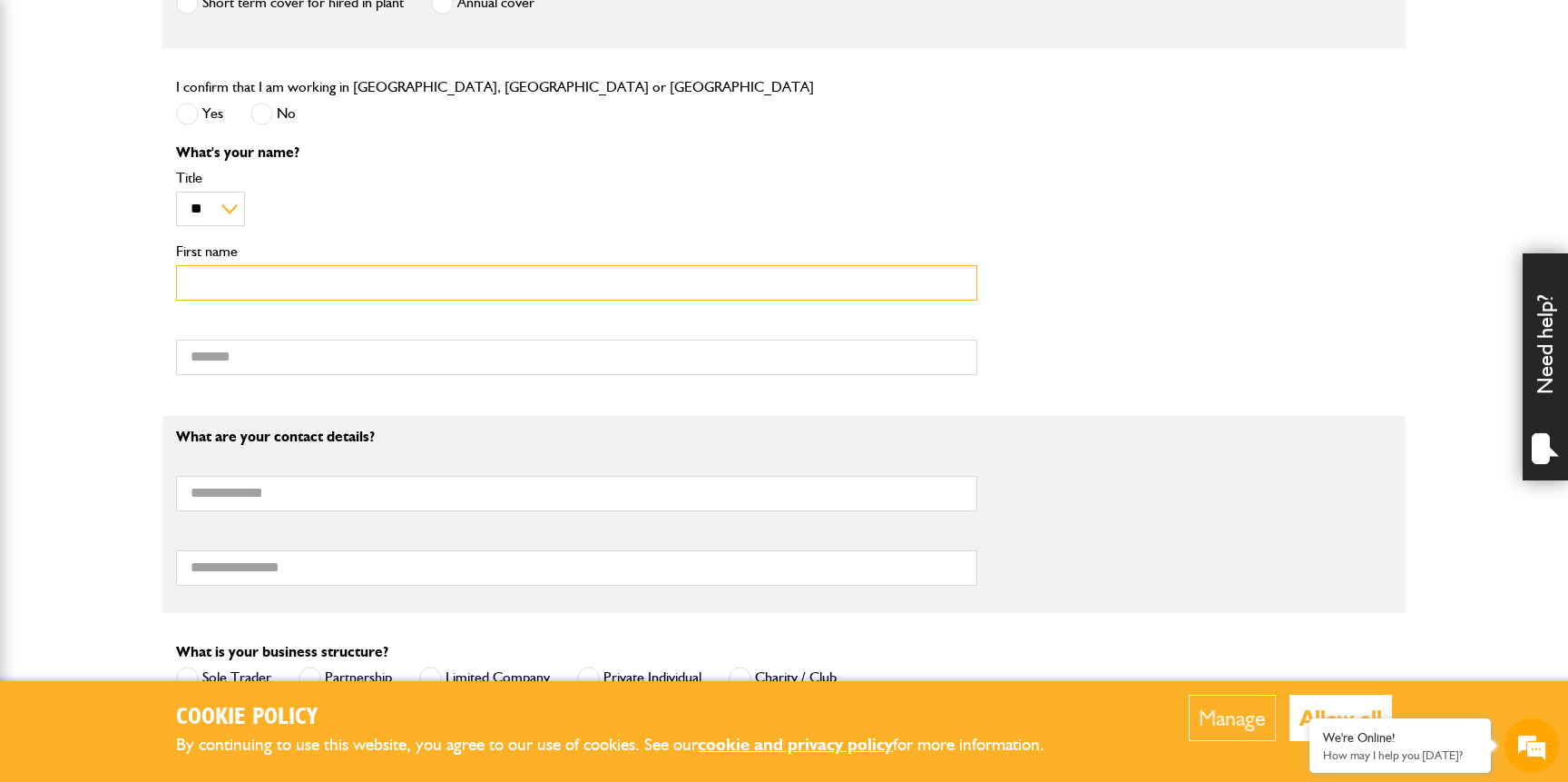
click at [261, 294] on input "First name" at bounding box center [576, 282] width 801 height 36
type input "*****"
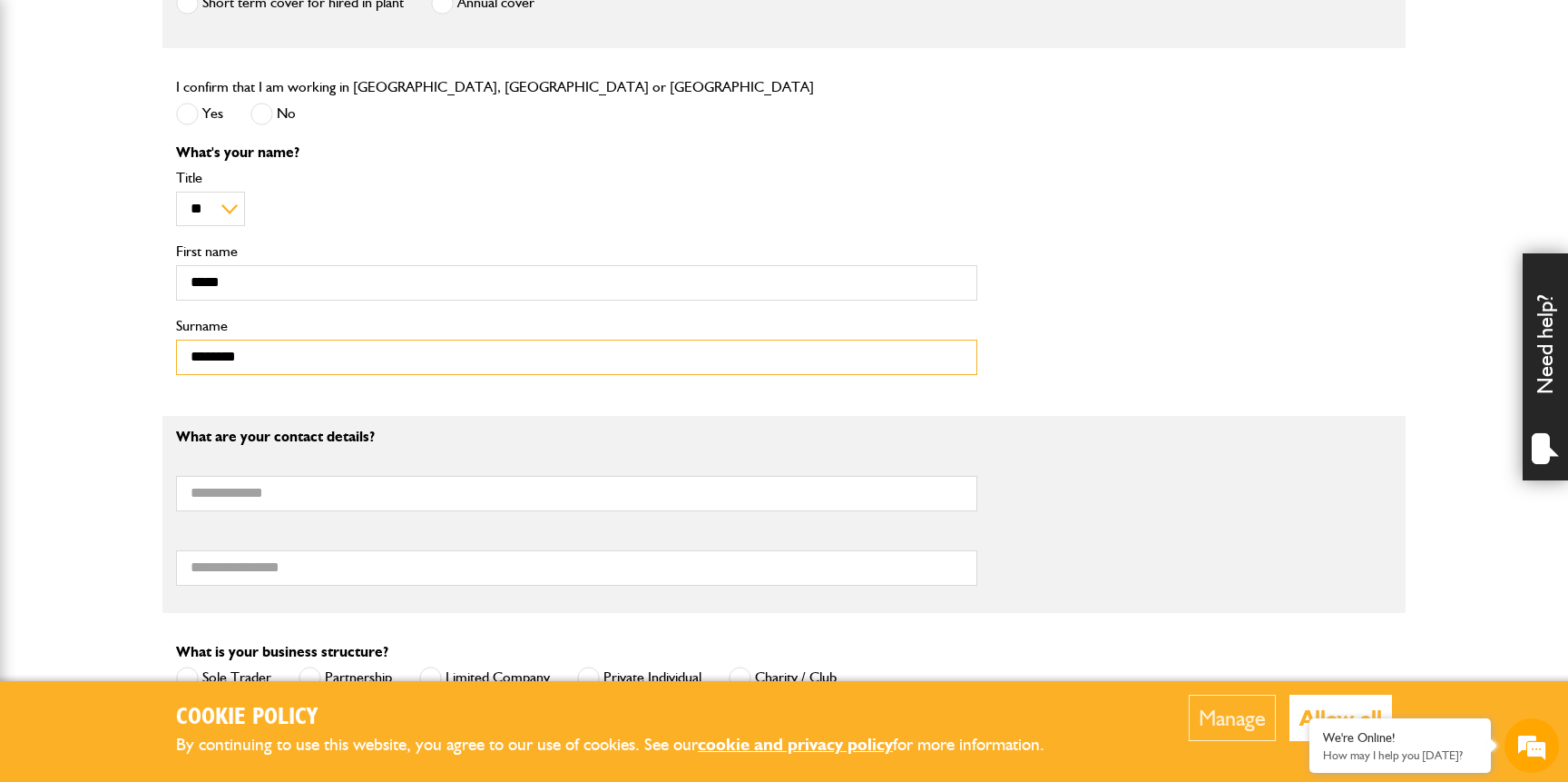
type input "********"
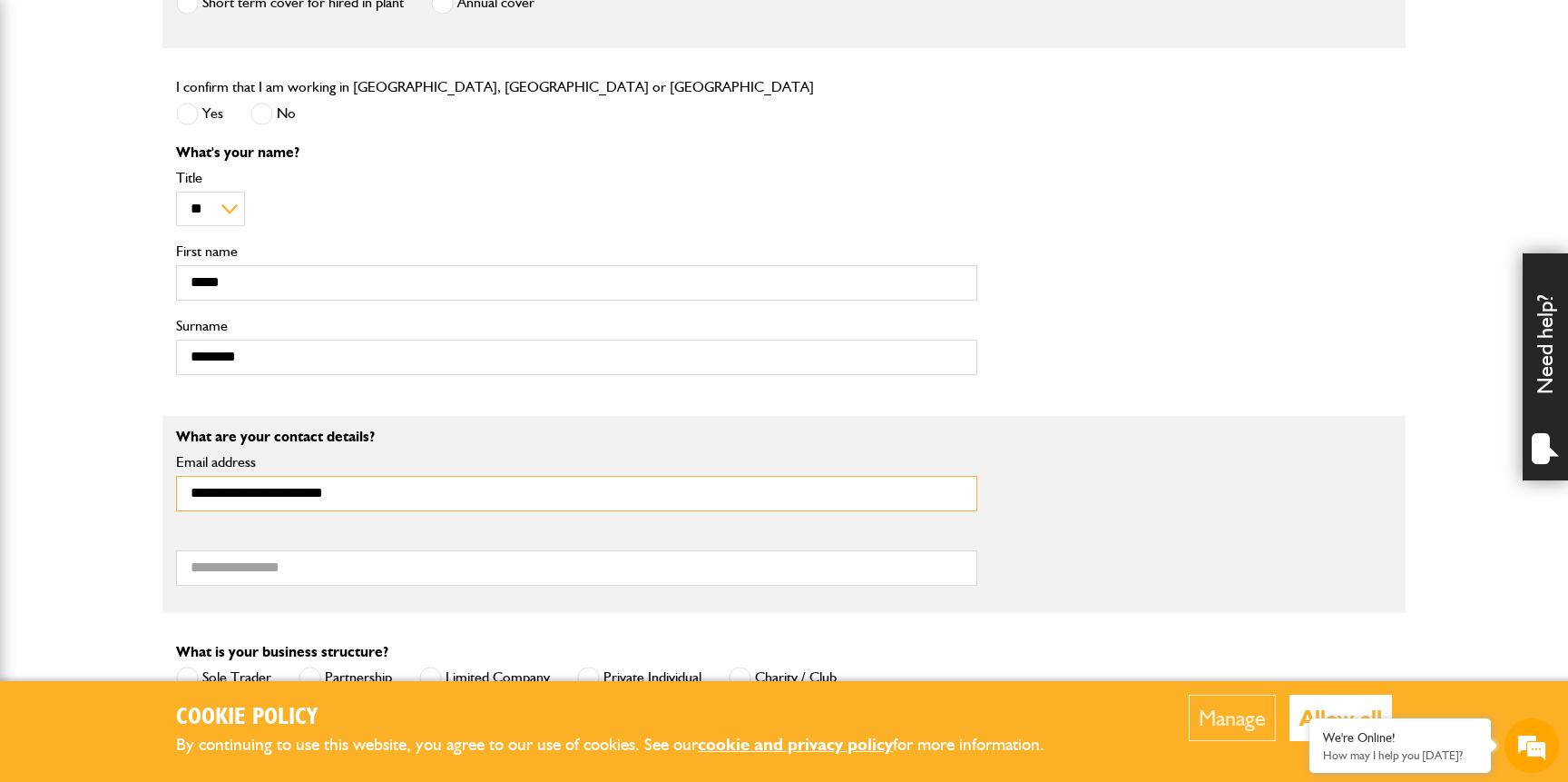
type input "**********"
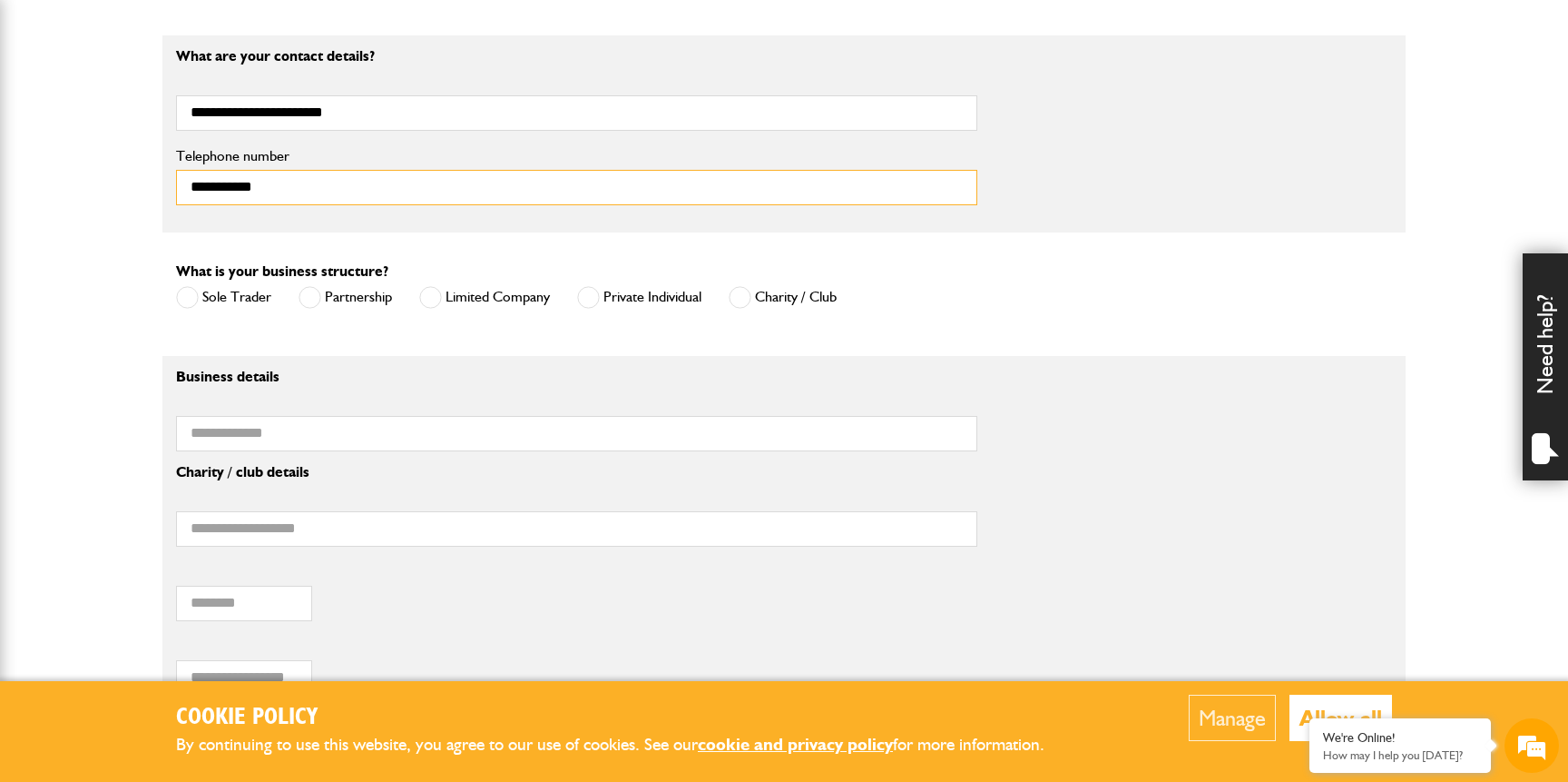
scroll to position [1062, 0]
type input "**********"
click at [596, 304] on span at bounding box center [587, 296] width 22 height 22
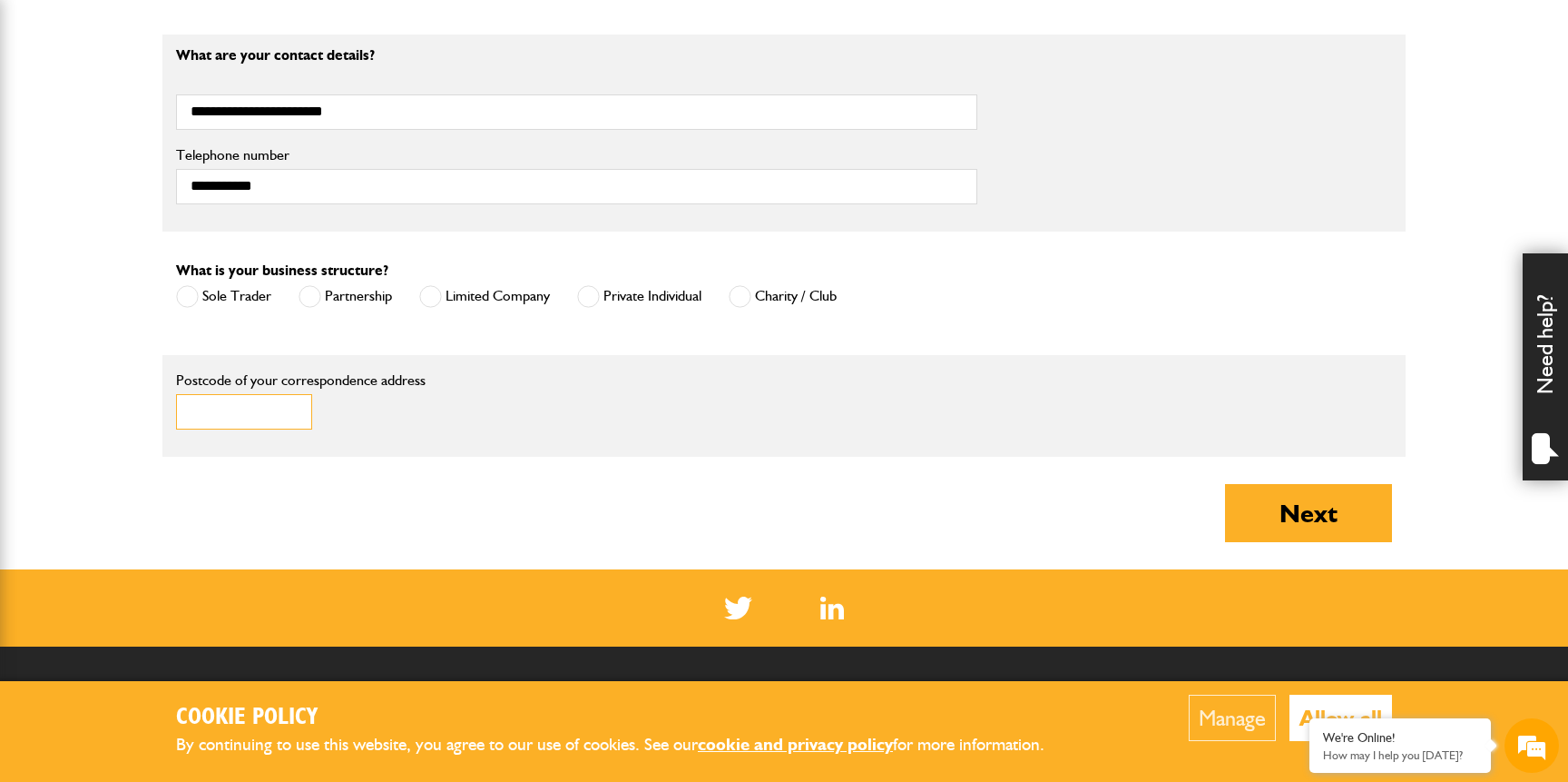
click at [280, 407] on input "Postcode of your correspondence address" at bounding box center [243, 412] width 136 height 36
type input "*******"
click at [1295, 515] on button "Next" at bounding box center [1308, 513] width 167 height 58
type input "**********"
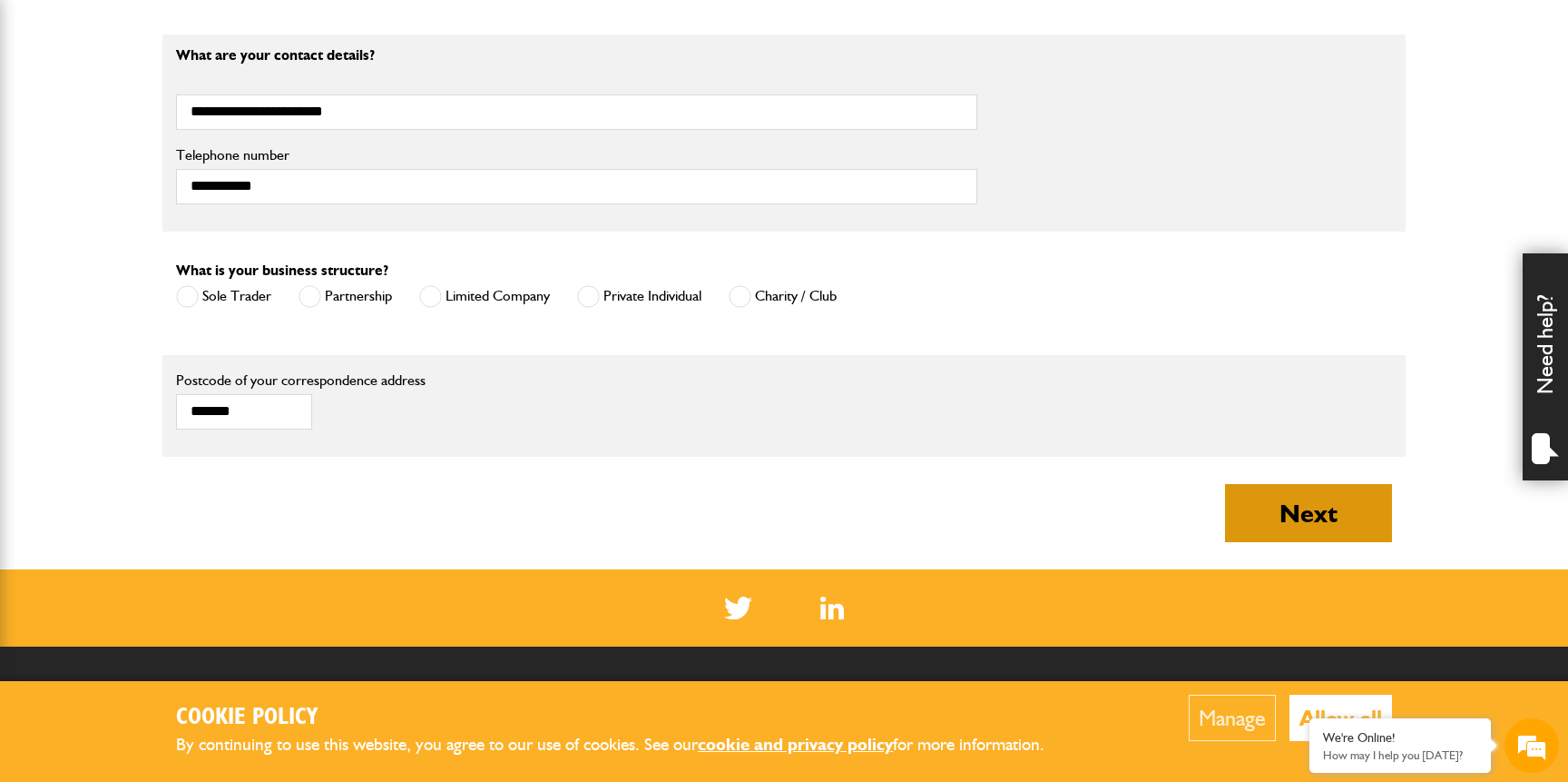
type input "**********"
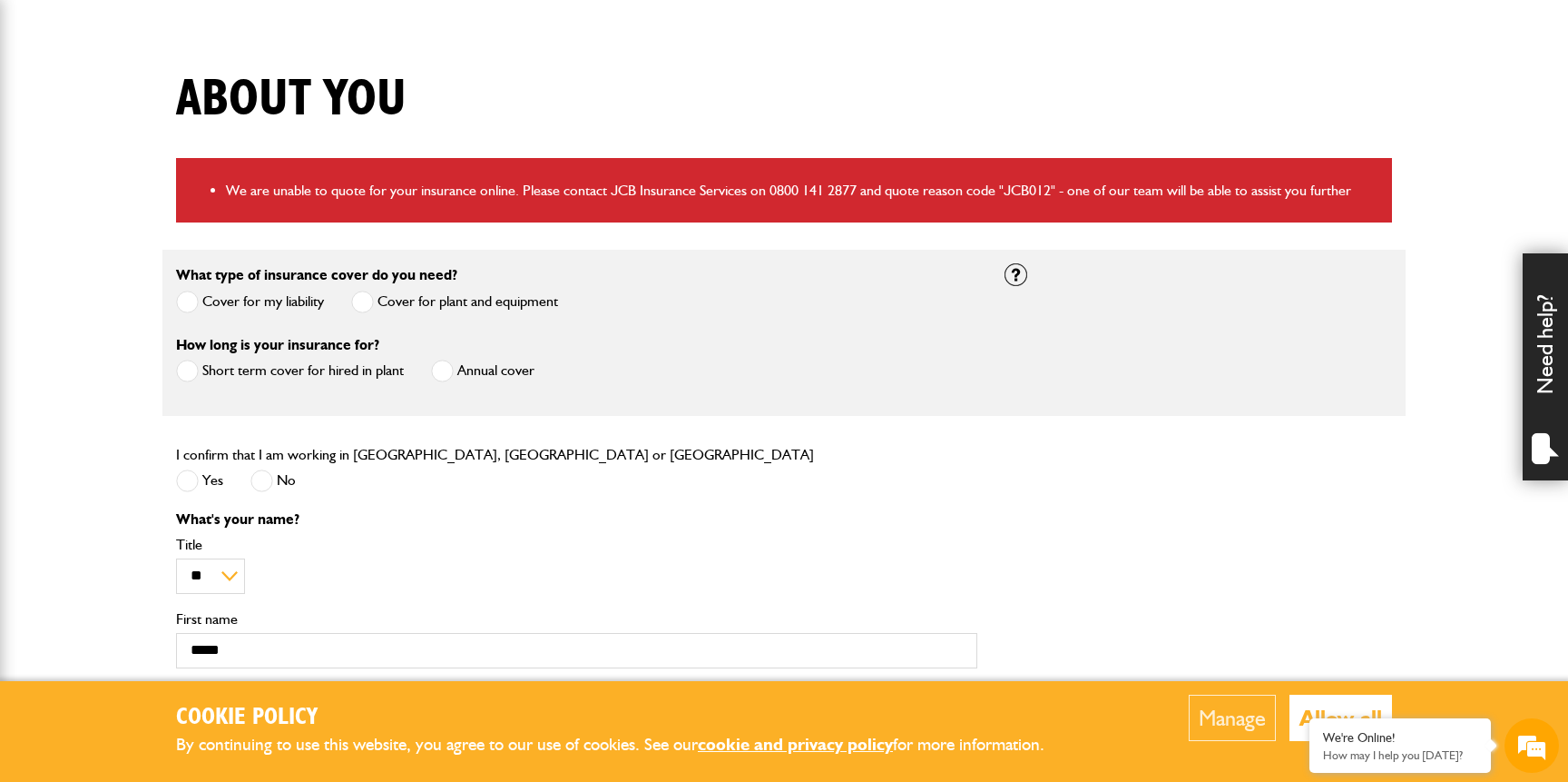
scroll to position [404, 0]
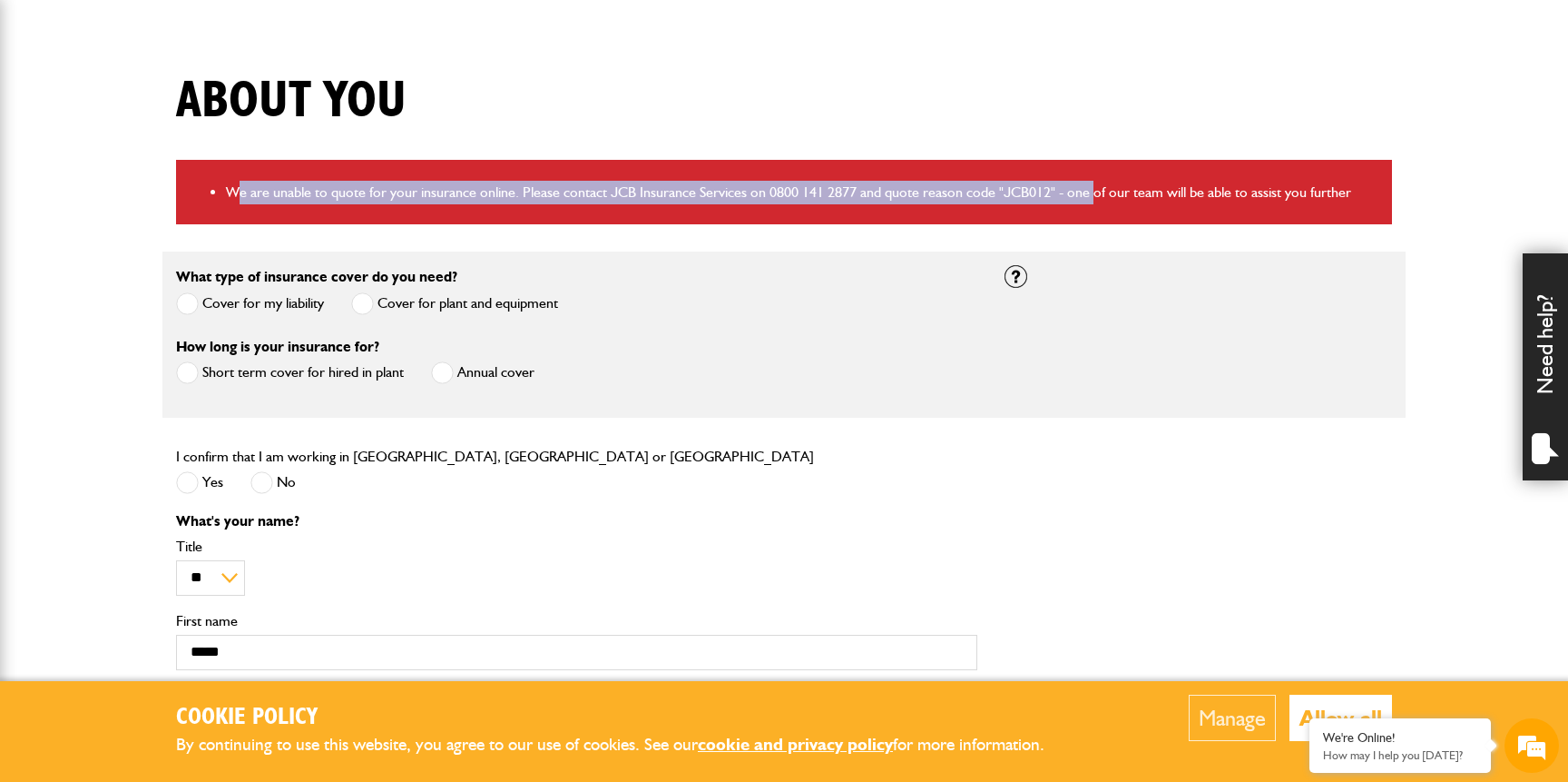
drag, startPoint x: 235, startPoint y: 197, endPoint x: 1097, endPoint y: 199, distance: 862.0
click at [1097, 199] on li "We are unable to quote for your insurance online. Please contact JCB Insurance …" at bounding box center [802, 192] width 1153 height 23
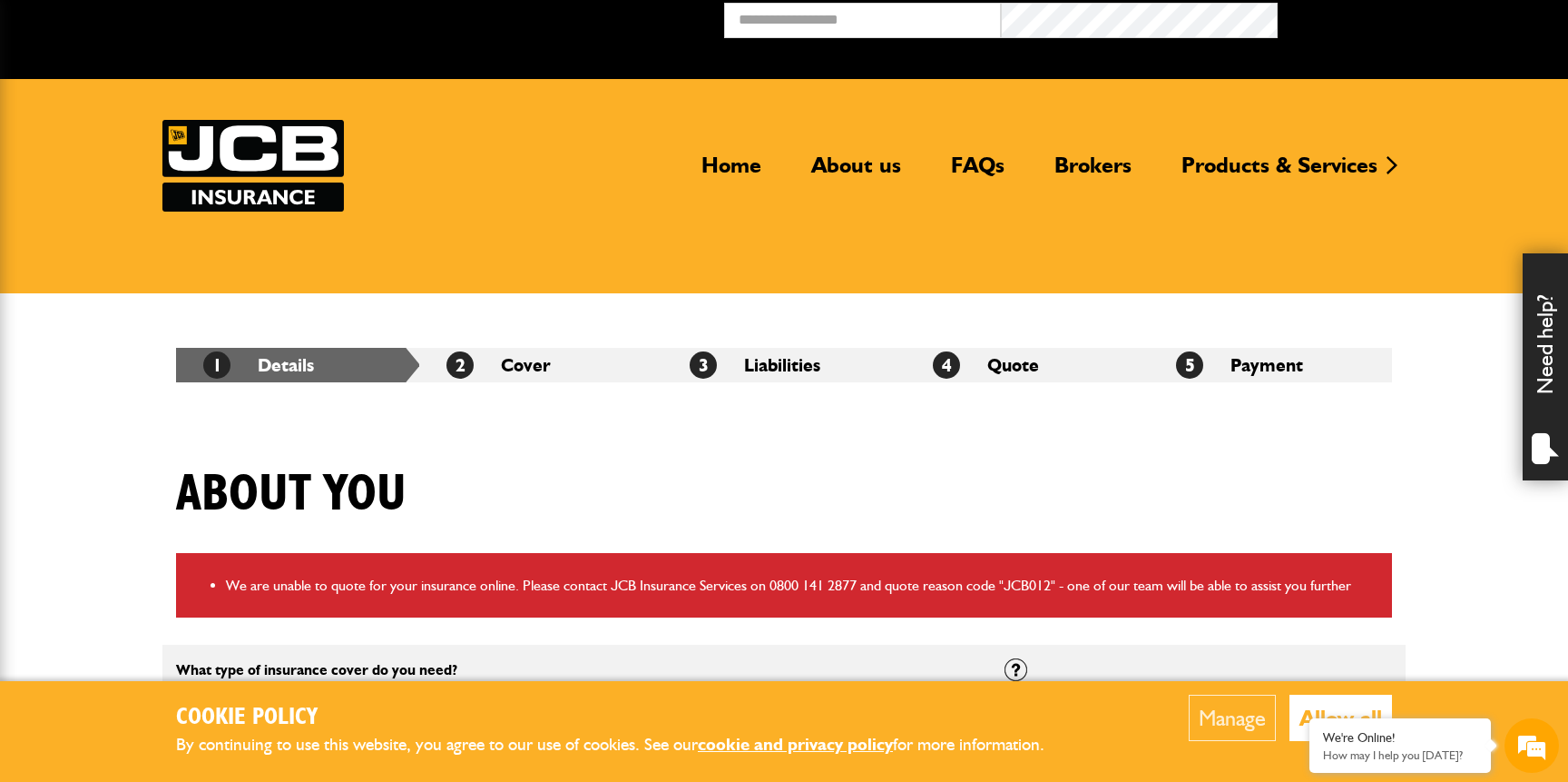
scroll to position [0, 0]
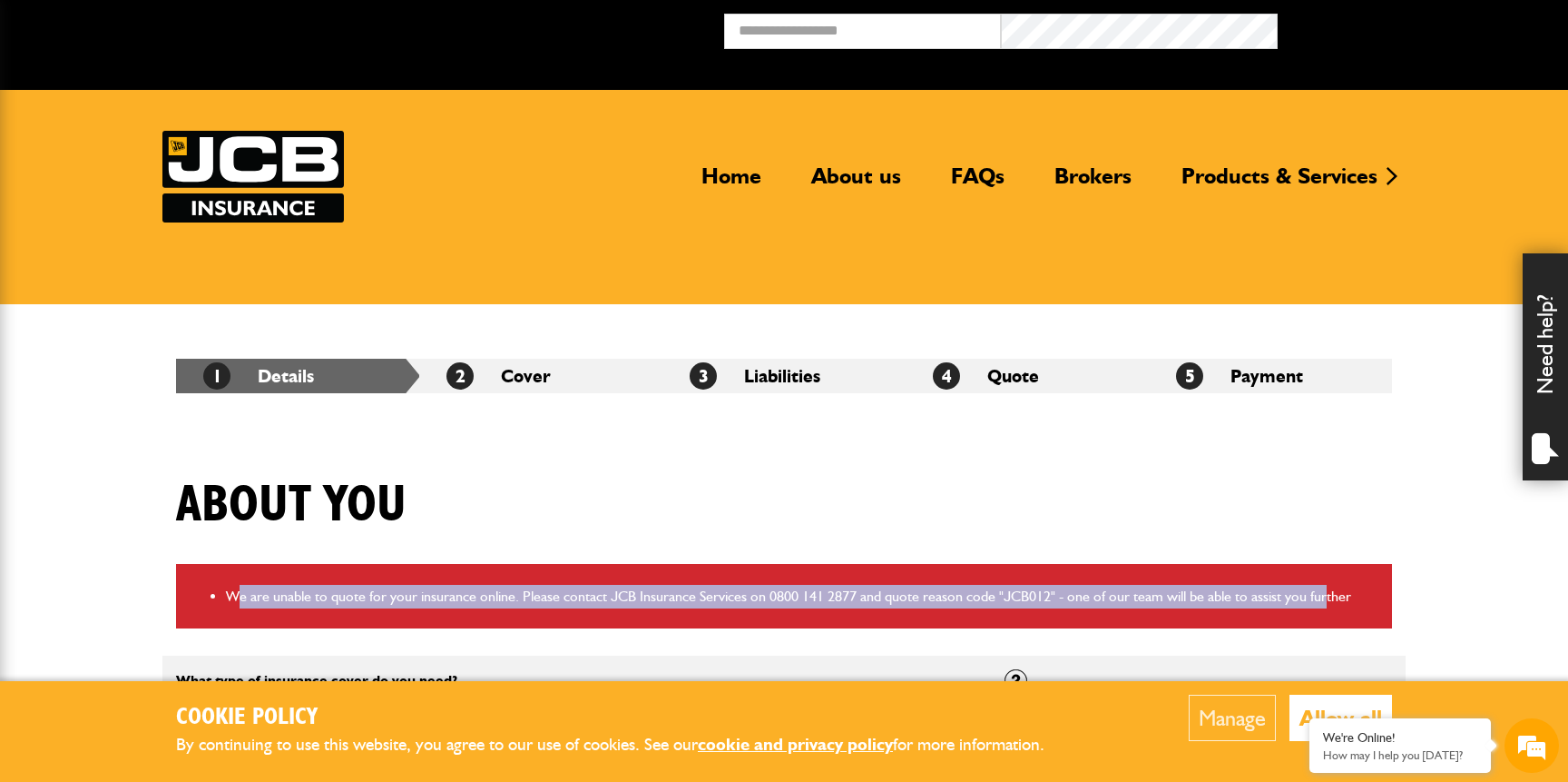
drag, startPoint x: 1326, startPoint y: 589, endPoint x: 240, endPoint y: 598, distance: 1086.0
click at [240, 598] on li "We are unable to quote for your insurance online. Please contact JCB Insurance …" at bounding box center [802, 596] width 1153 height 23
drag, startPoint x: 240, startPoint y: 598, endPoint x: 1327, endPoint y: 597, distance: 1087.0
click at [1327, 597] on li "We are unable to quote for your insurance online. Please contact JCB Insurance …" at bounding box center [802, 596] width 1153 height 23
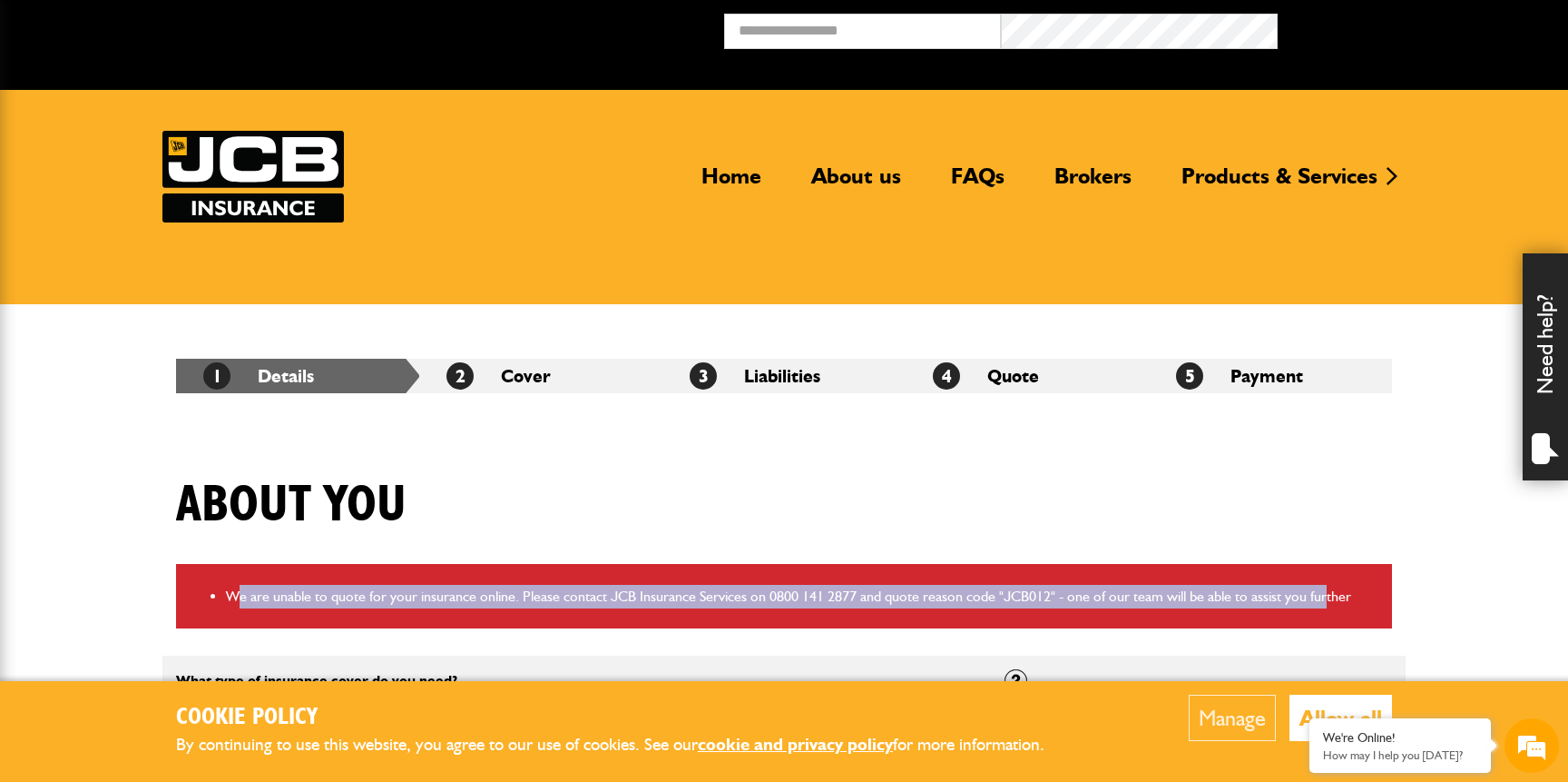
click at [1327, 597] on li "We are unable to quote for your insurance online. Please contact JCB Insurance …" at bounding box center [802, 596] width 1153 height 23
drag, startPoint x: 1327, startPoint y: 597, endPoint x: 230, endPoint y: 595, distance: 1097.0
click at [230, 595] on li "We are unable to quote for your insurance online. Please contact JCB Insurance …" at bounding box center [802, 596] width 1153 height 23
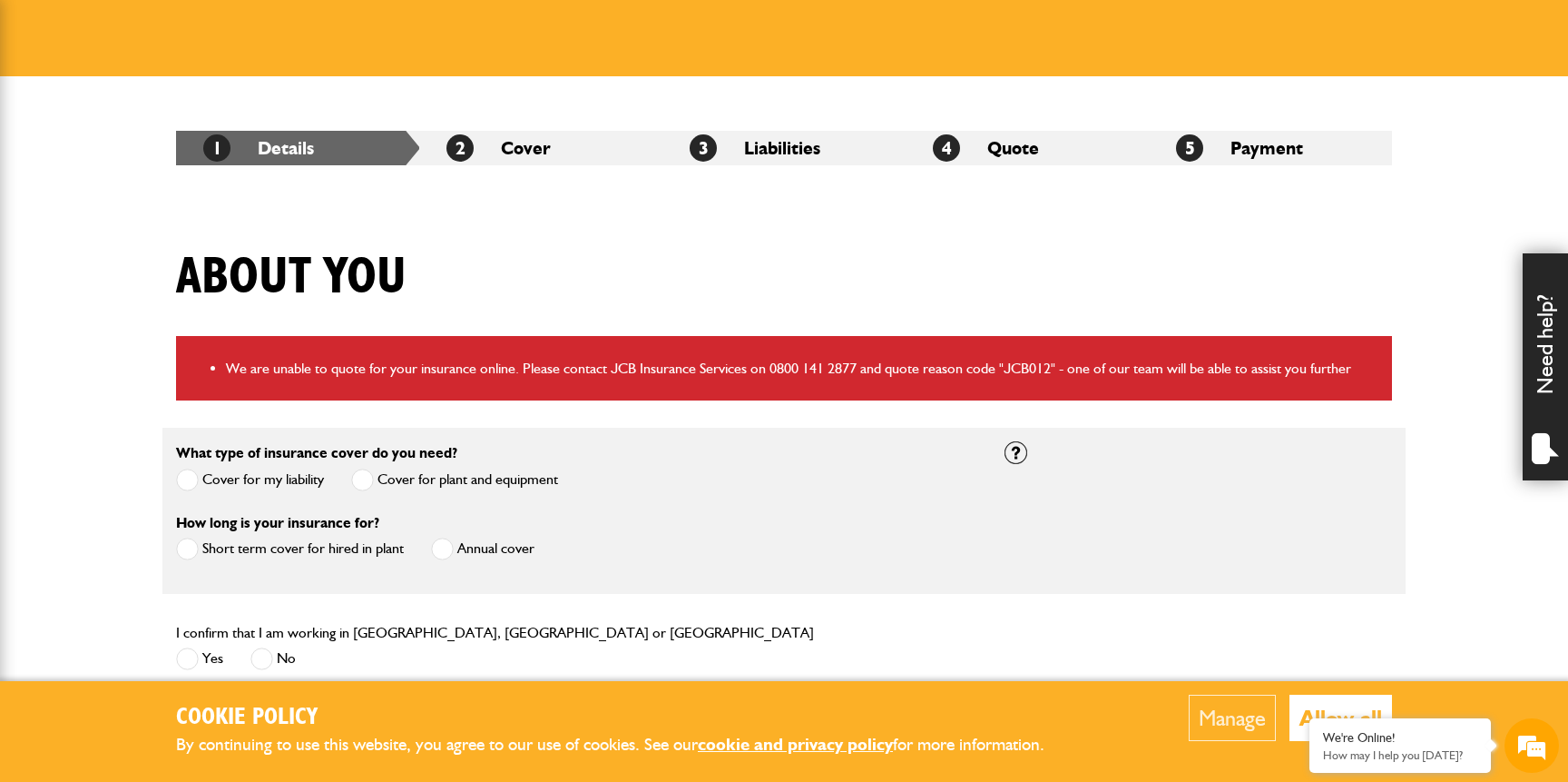
scroll to position [271, 0]
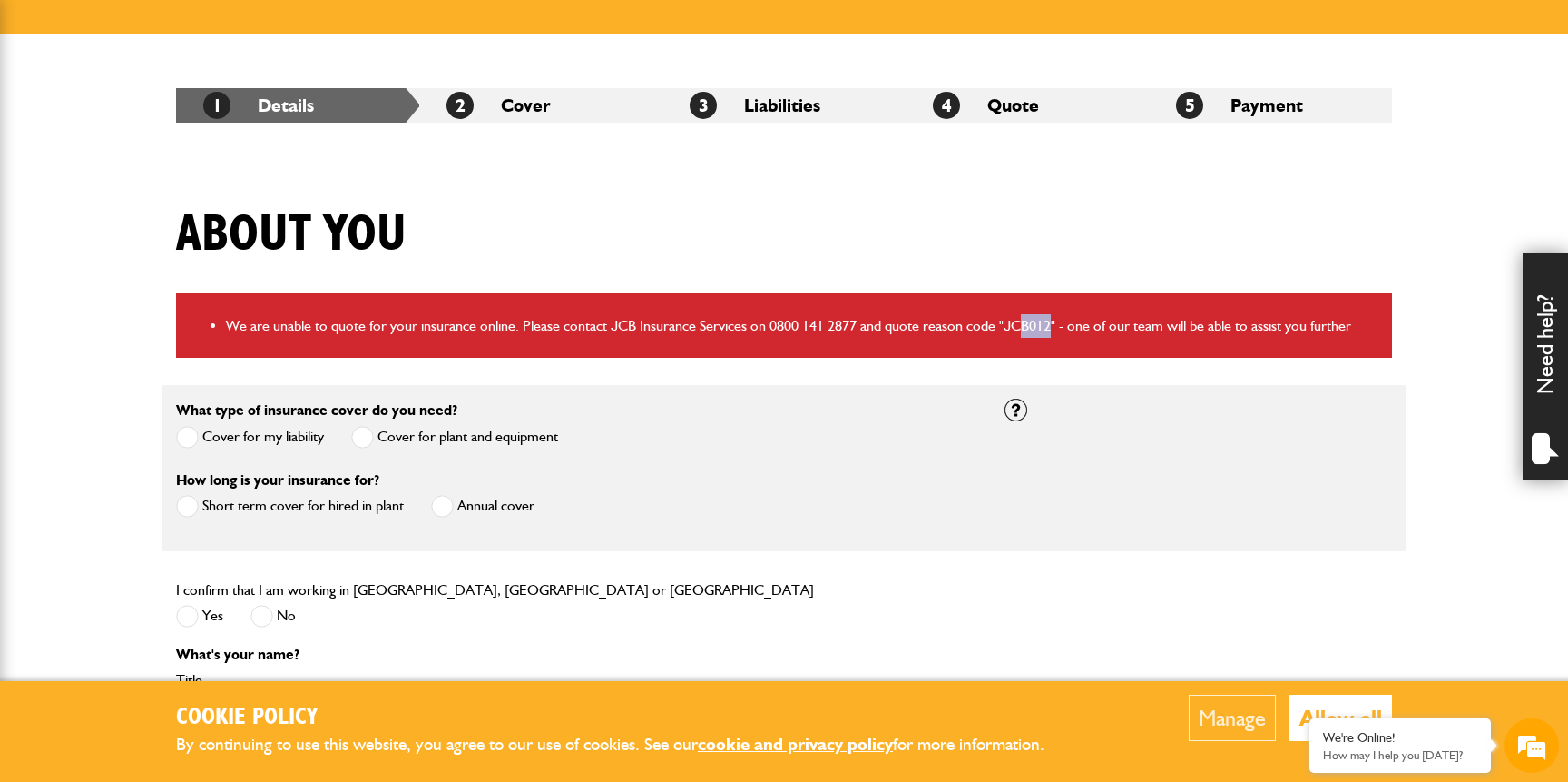
drag, startPoint x: 1023, startPoint y: 329, endPoint x: 1050, endPoint y: 329, distance: 27.0
click at [1051, 329] on li "We are unable to quote for your insurance online. Please contact JCB Insurance …" at bounding box center [802, 326] width 1153 height 23
click at [1050, 329] on li "We are unable to quote for your insurance online. Please contact JCB Insurance …" at bounding box center [802, 326] width 1153 height 23
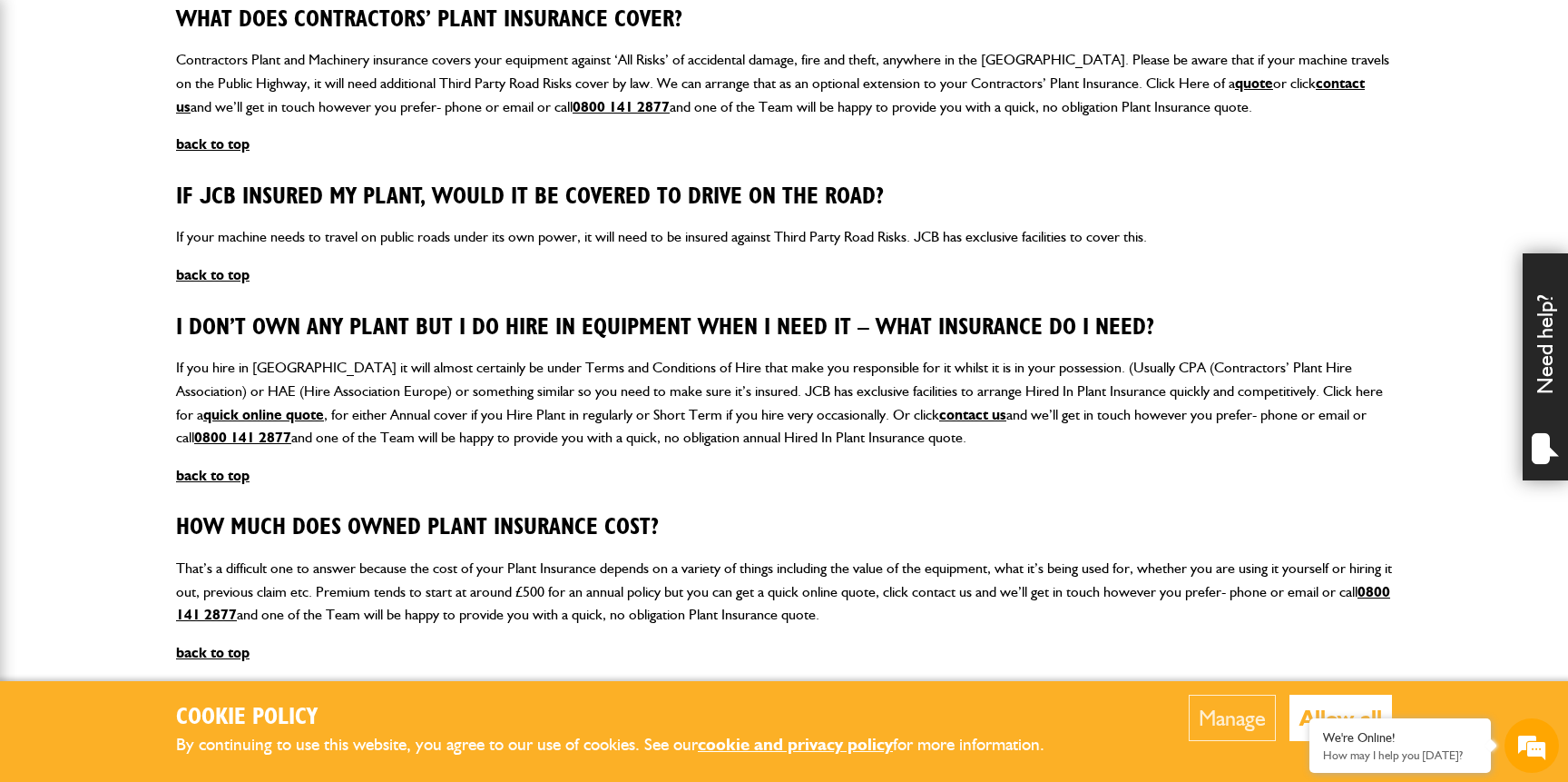
scroll to position [1905, 0]
